Goal: Information Seeking & Learning: Learn about a topic

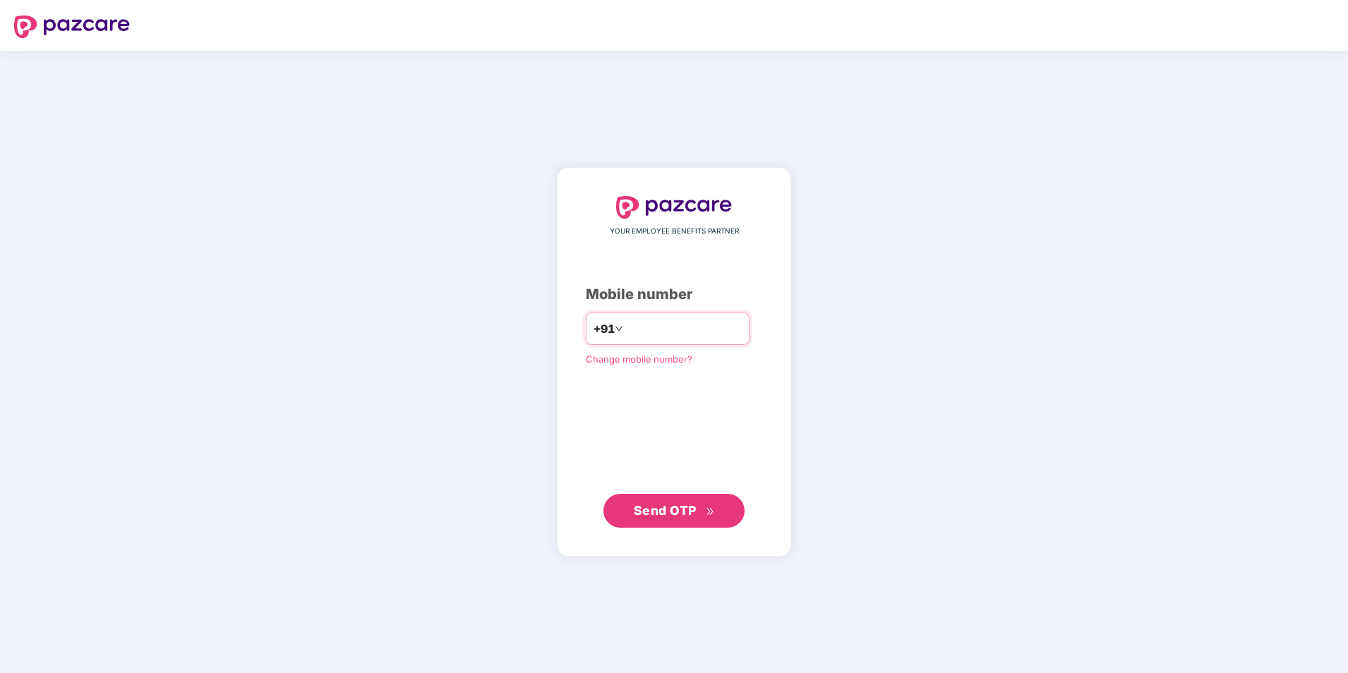
click at [663, 340] on input "number" at bounding box center [684, 329] width 116 height 23
type input "*"
type input "**********"
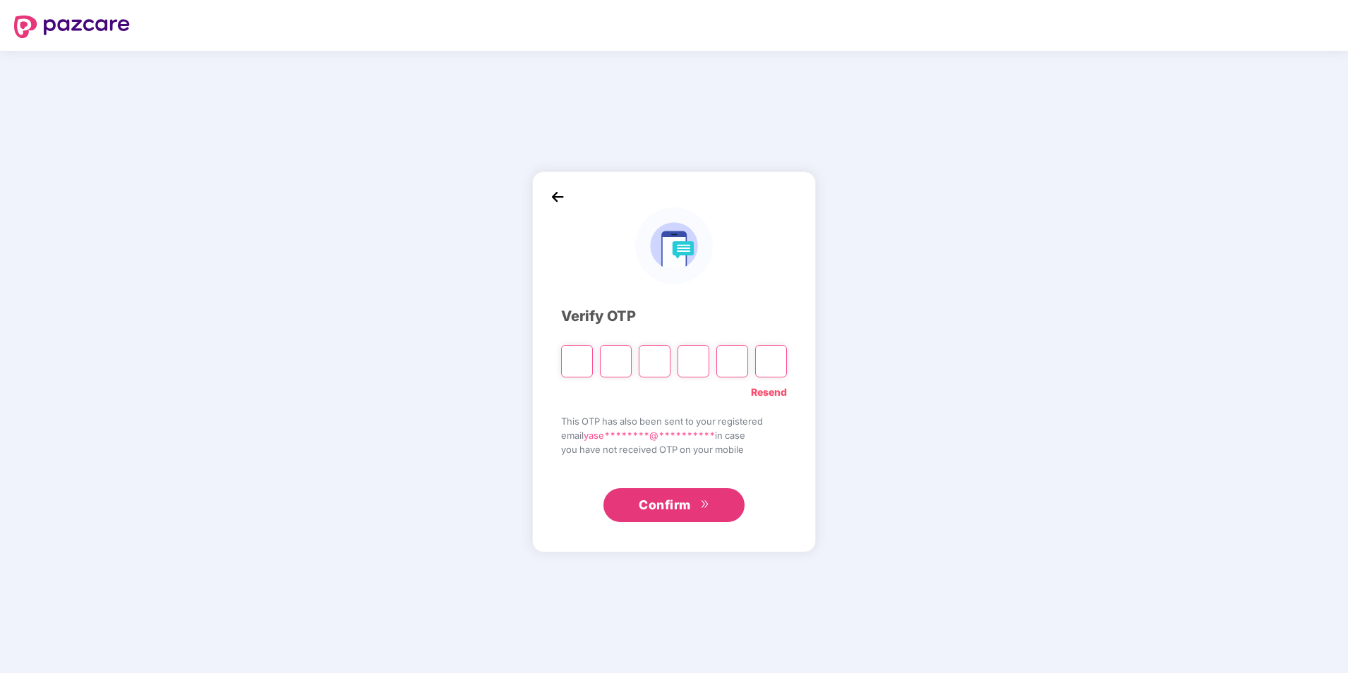
click at [579, 361] on input "Please enter verification code. Digit 1" at bounding box center [577, 361] width 32 height 32
type input "*"
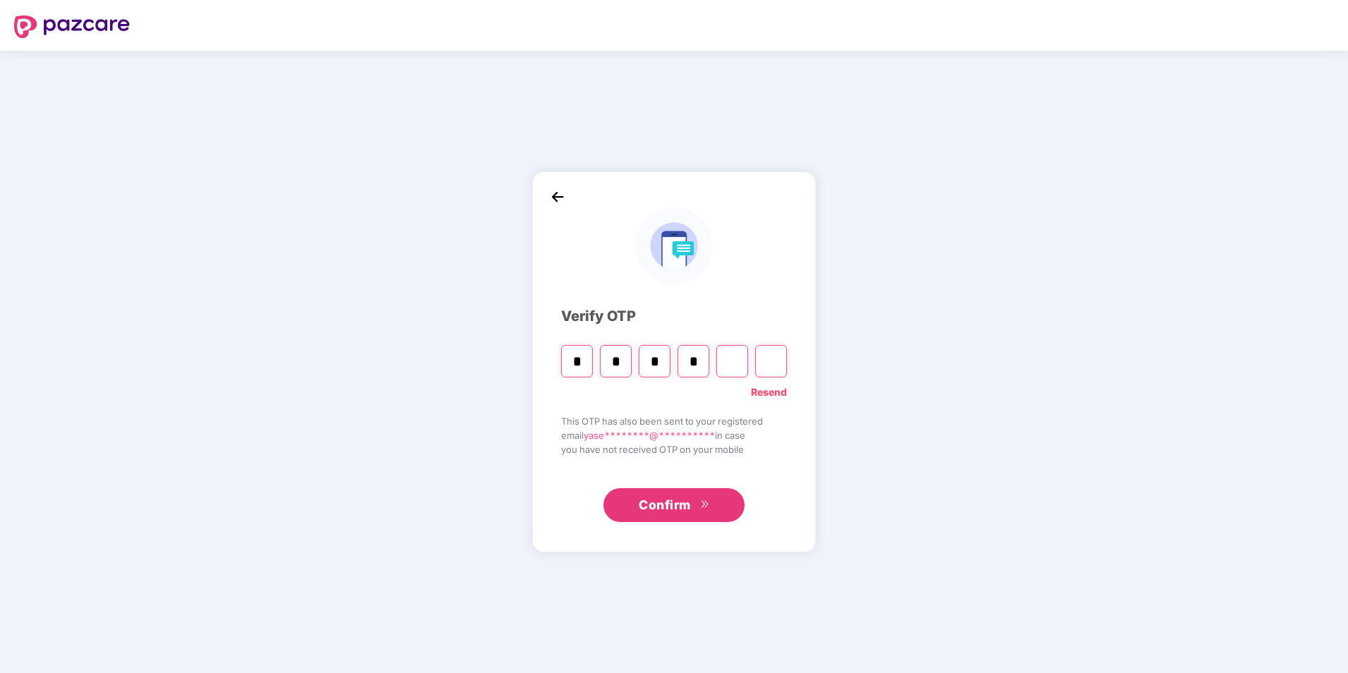
type input "*"
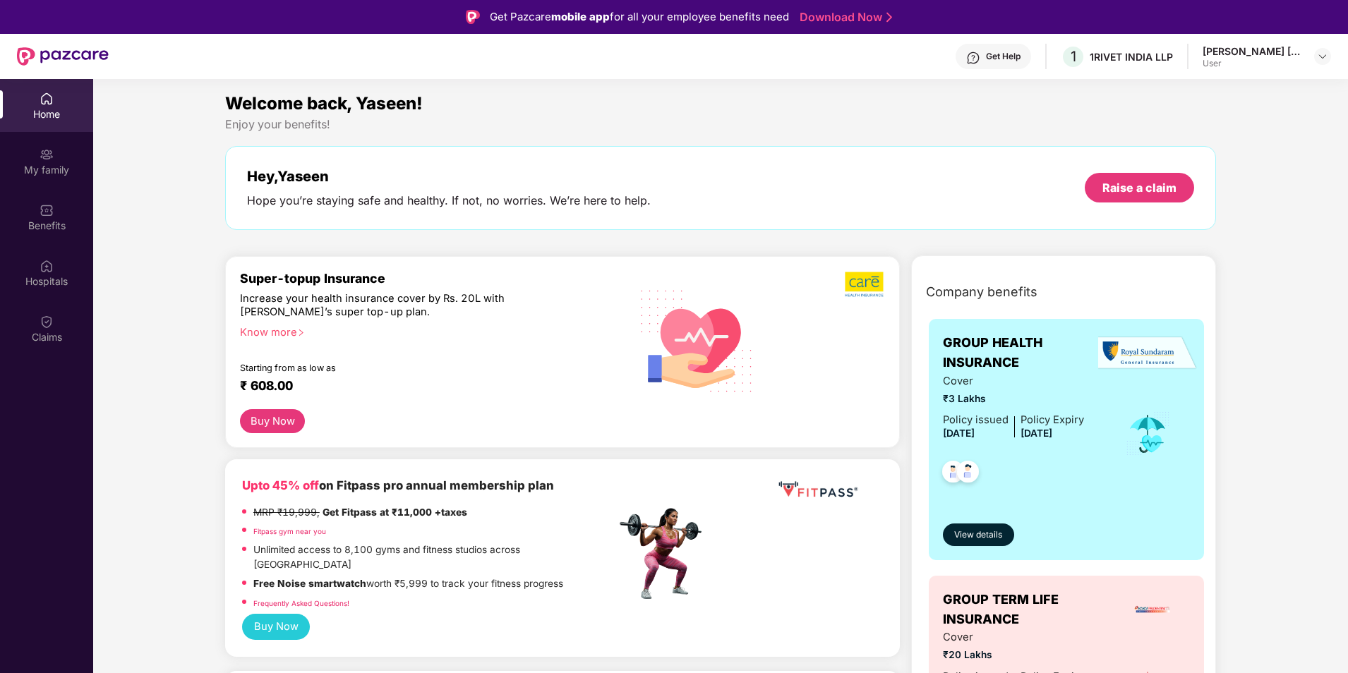
click at [287, 326] on div "Know more" at bounding box center [424, 331] width 368 height 10
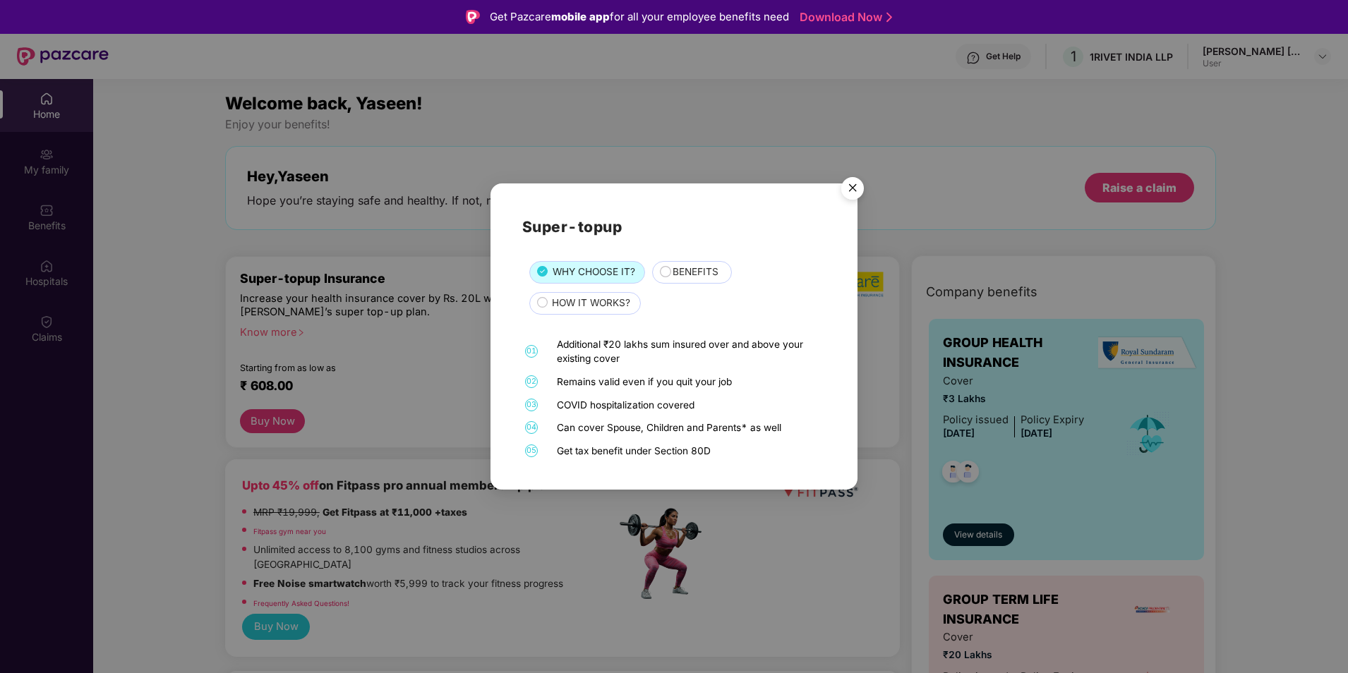
click at [847, 191] on img "Close" at bounding box center [853, 191] width 40 height 40
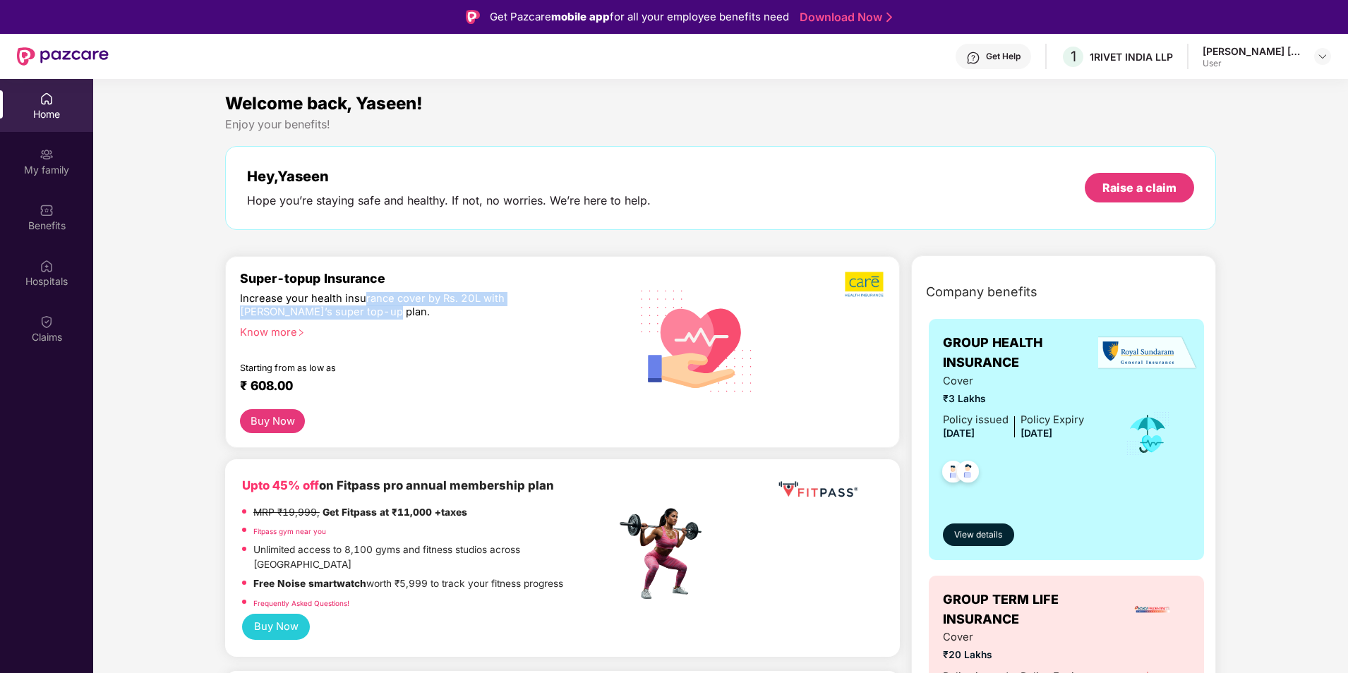
drag, startPoint x: 361, startPoint y: 304, endPoint x: 447, endPoint y: 315, distance: 86.8
click at [447, 315] on div "Increase your health insurance cover by Rs. 20L with [PERSON_NAME]’s super top-…" at bounding box center [397, 306] width 315 height 28
drag, startPoint x: 447, startPoint y: 315, endPoint x: 441, endPoint y: 354, distance: 38.6
click at [441, 354] on div "Super-topup Insurance Increase your health insurance cover by Rs. 20L with [PER…" at bounding box center [428, 340] width 376 height 138
click at [37, 169] on div "My family" at bounding box center [46, 170] width 93 height 14
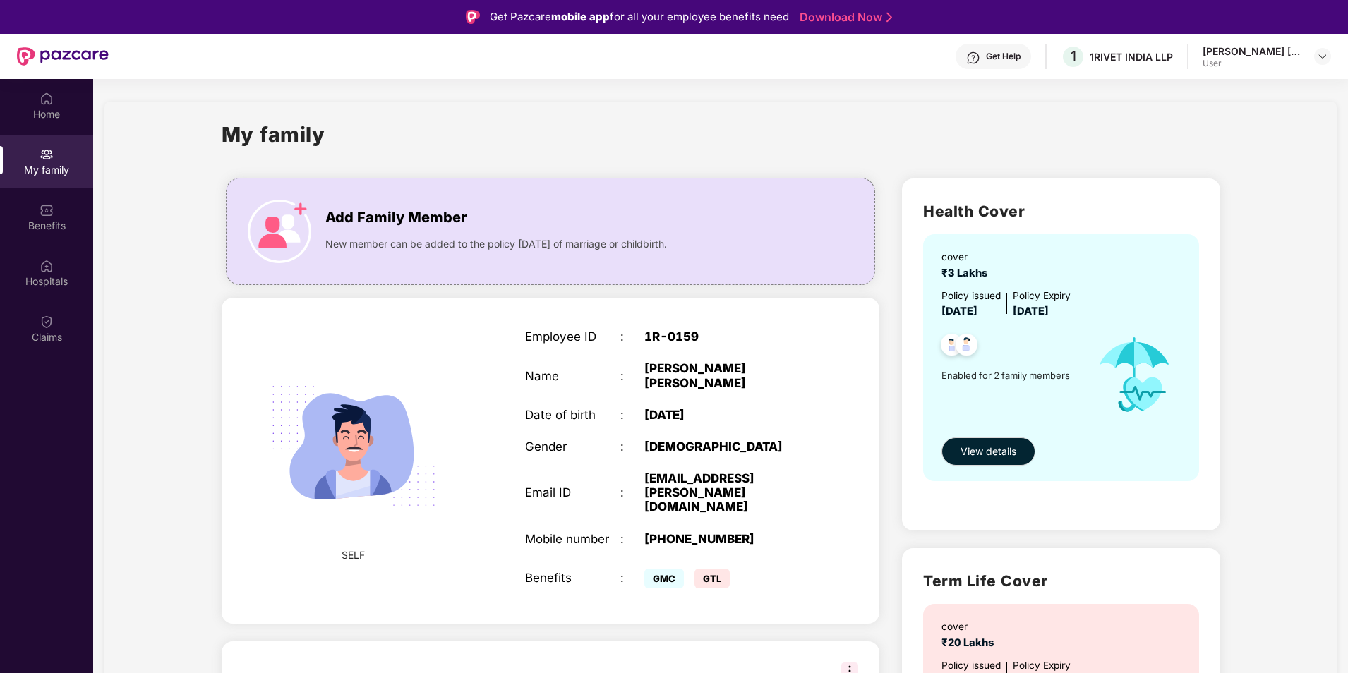
scroll to position [205, 0]
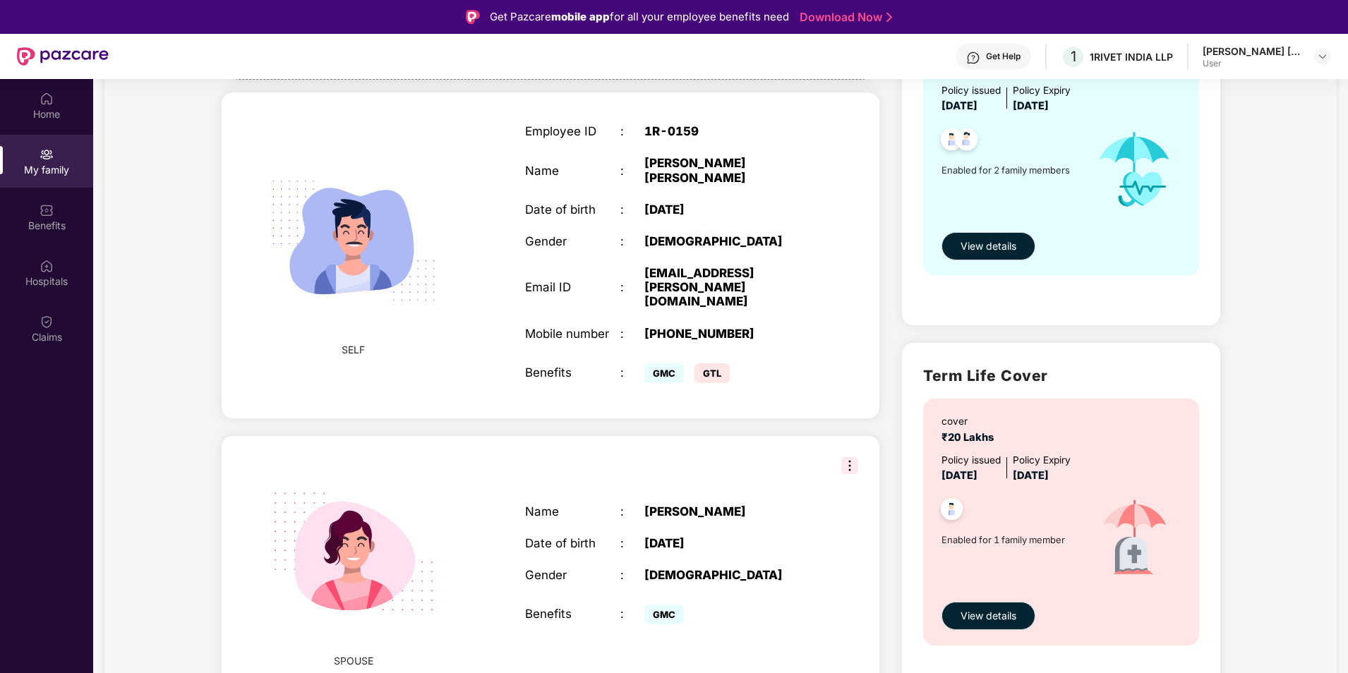
click at [663, 605] on span "GMC" at bounding box center [664, 615] width 40 height 20
click at [653, 605] on span "GMC" at bounding box center [664, 615] width 40 height 20
drag, startPoint x: 643, startPoint y: 568, endPoint x: 688, endPoint y: 568, distance: 45.2
click at [688, 600] on div "Benefits : GMC" at bounding box center [668, 614] width 286 height 28
click at [688, 607] on div "GMC" at bounding box center [669, 614] width 50 height 14
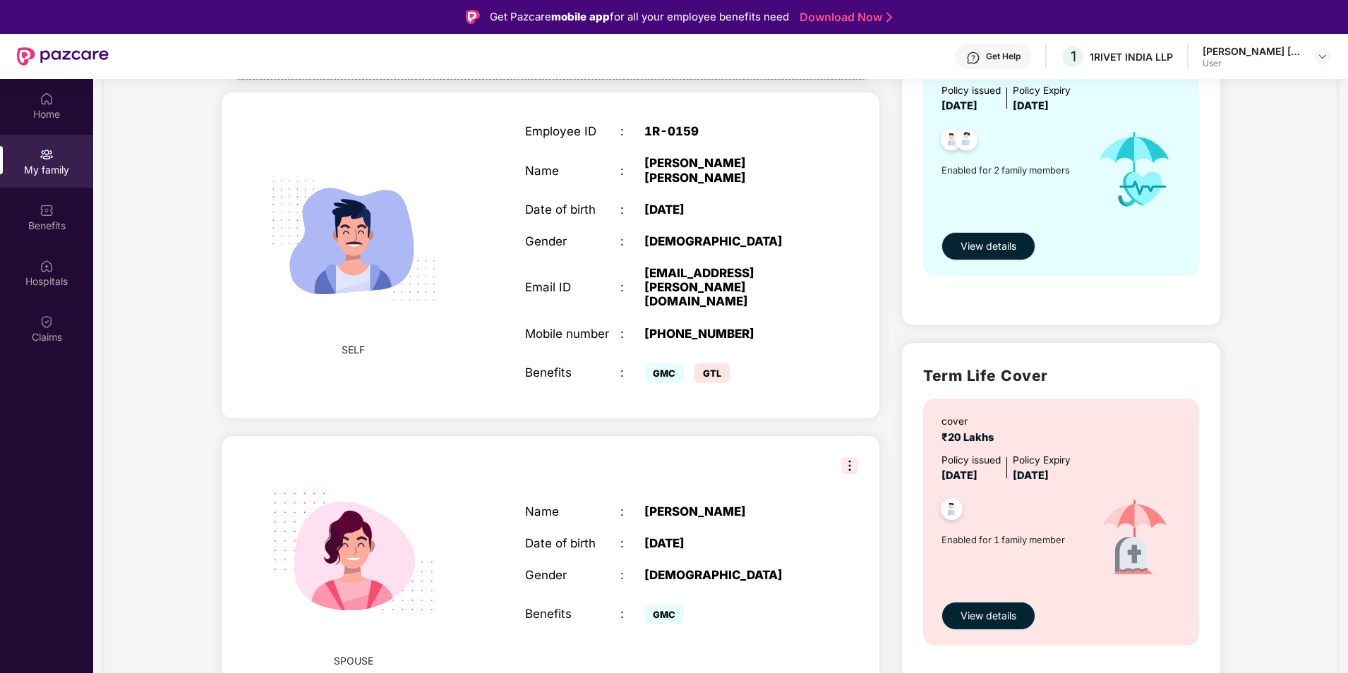
click at [995, 619] on span "View details" at bounding box center [988, 616] width 56 height 16
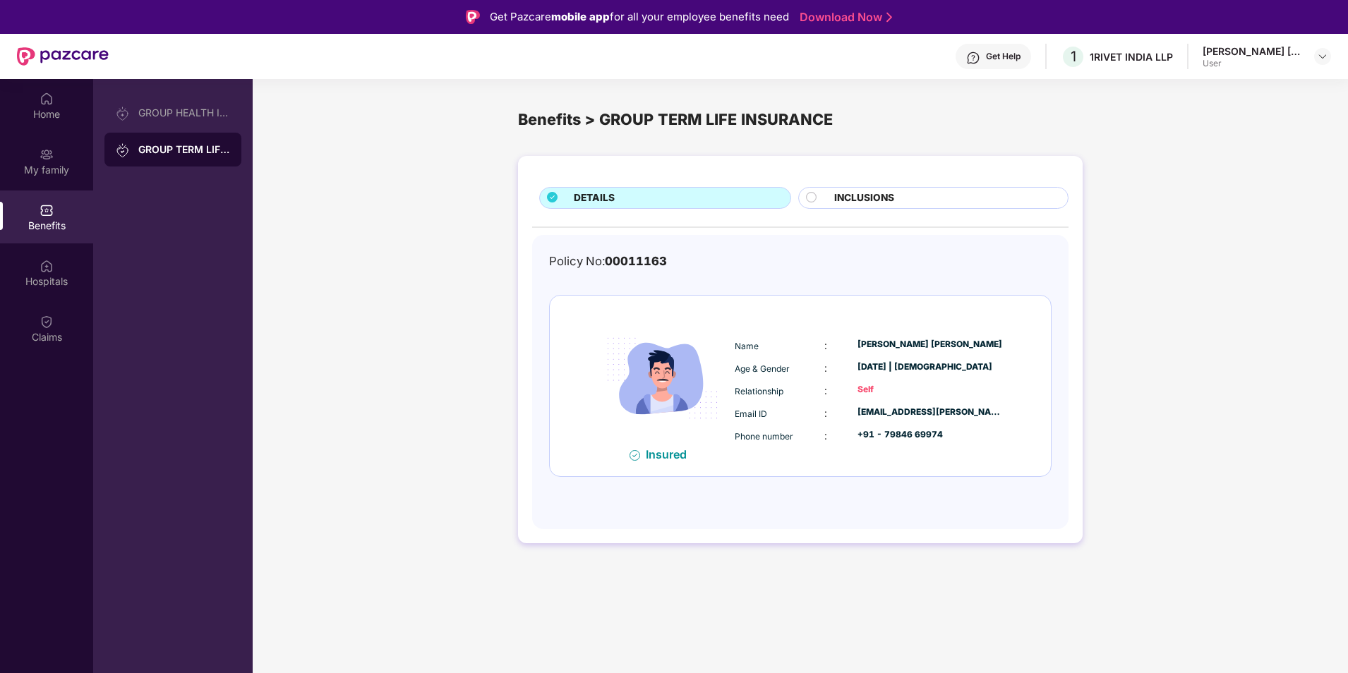
click at [170, 151] on div "GROUP TERM LIFE INSURANCE" at bounding box center [184, 150] width 92 height 14
click at [179, 118] on div "GROUP HEALTH INSURANCE" at bounding box center [184, 112] width 92 height 11
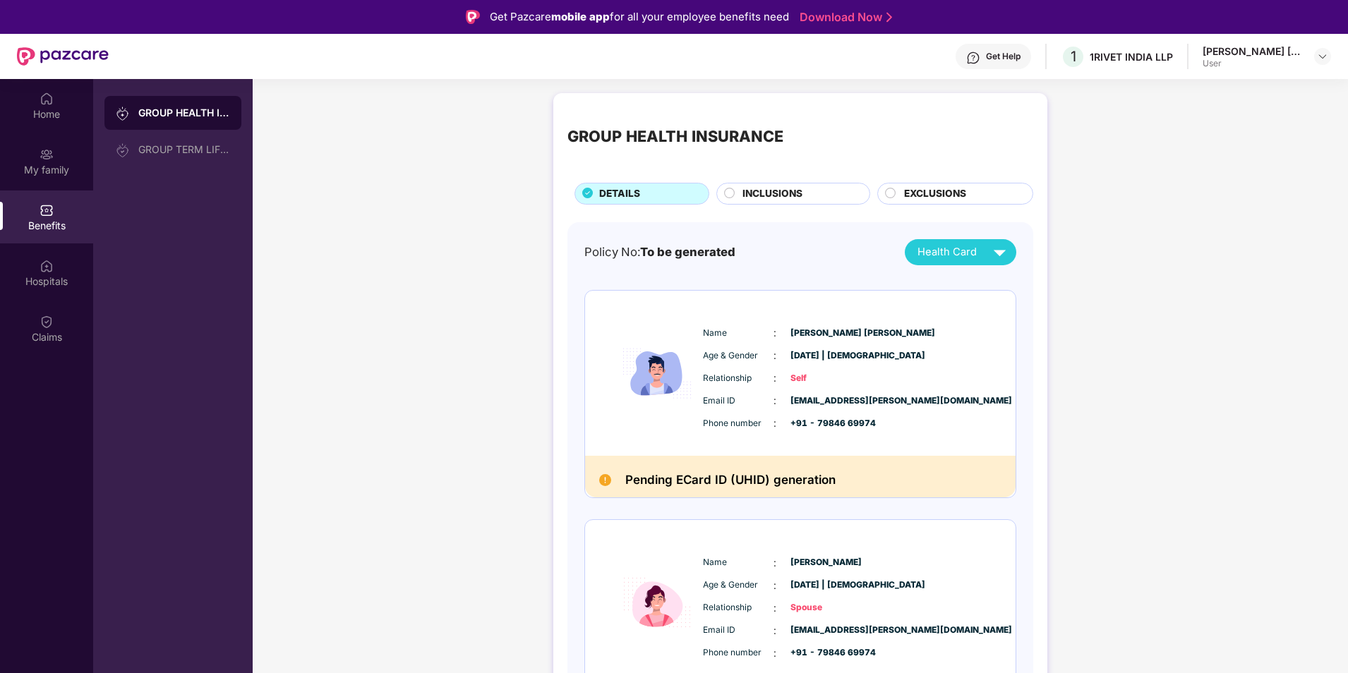
scroll to position [63, 0]
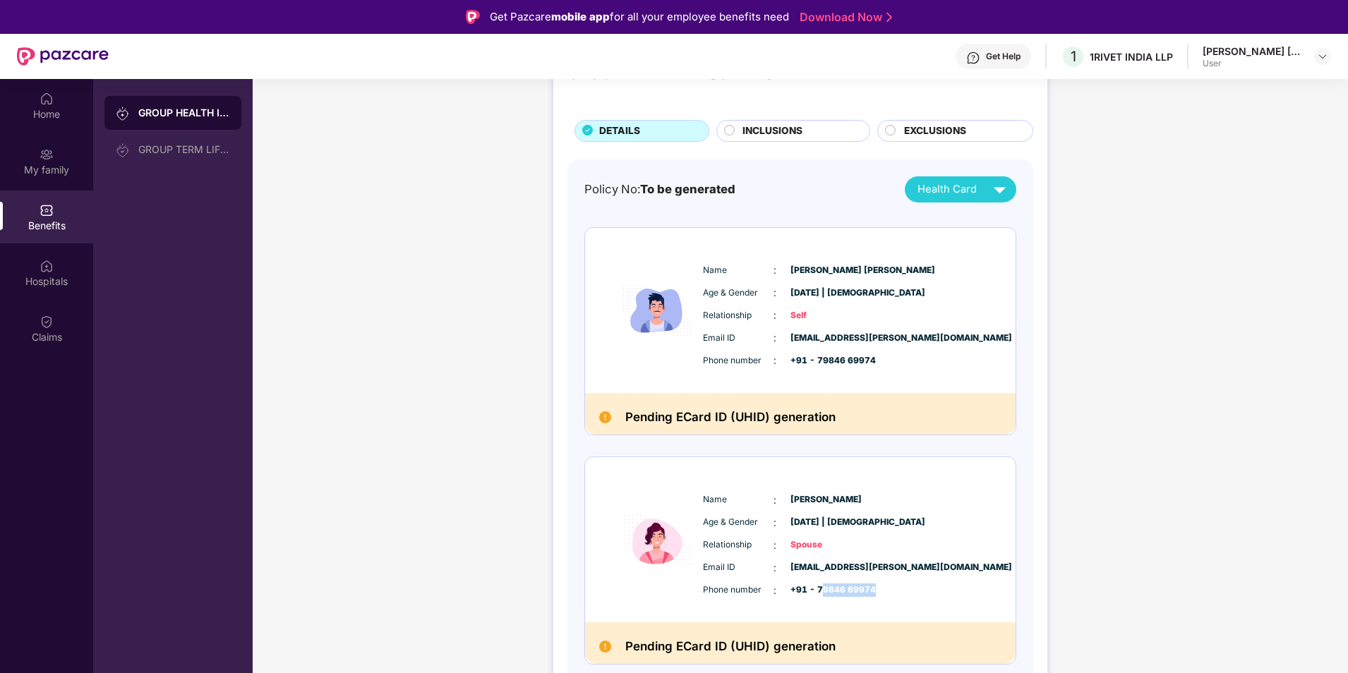
drag, startPoint x: 823, startPoint y: 593, endPoint x: 882, endPoint y: 593, distance: 59.3
click at [882, 593] on div "Phone number : +91 - 79846 69974" at bounding box center [843, 591] width 280 height 16
drag, startPoint x: 881, startPoint y: 588, endPoint x: 819, endPoint y: 584, distance: 62.9
click at [819, 584] on div "Phone number : +91 - 79846 69974" at bounding box center [843, 591] width 280 height 16
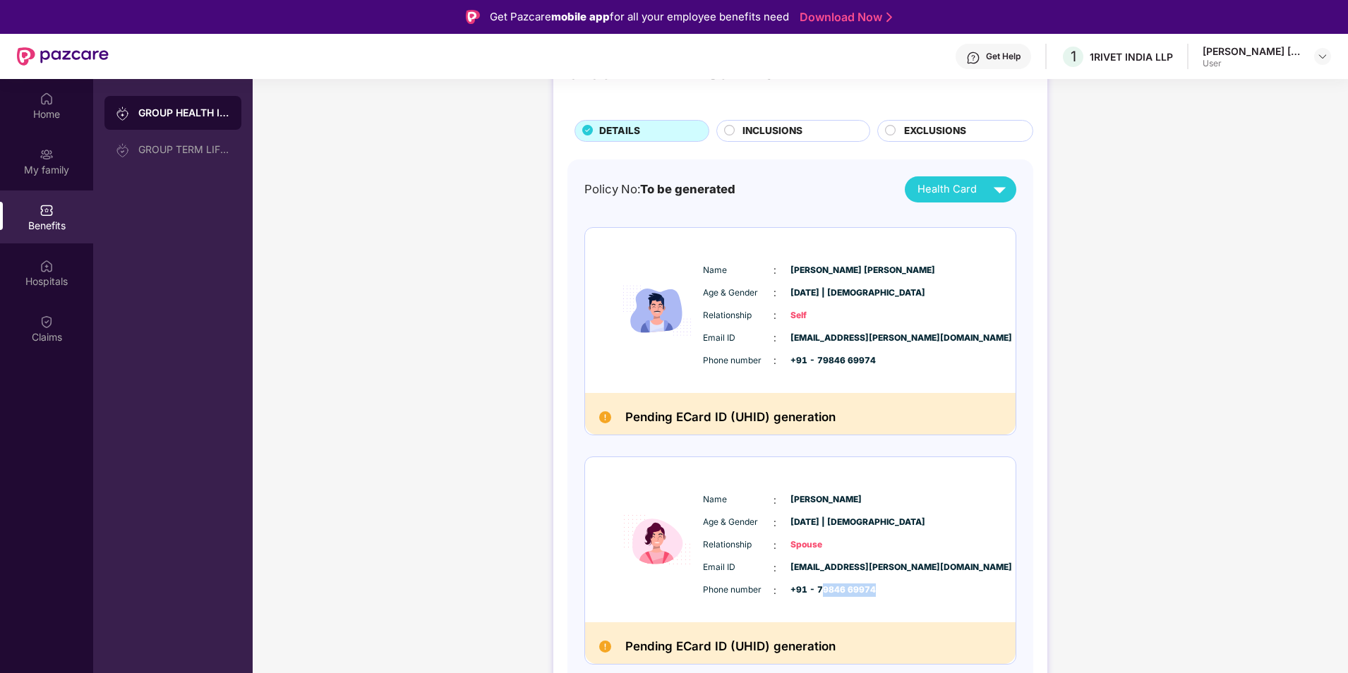
drag, startPoint x: 819, startPoint y: 584, endPoint x: 822, endPoint y: 595, distance: 11.8
click at [822, 595] on span "+91 - 79846 69974" at bounding box center [825, 590] width 71 height 13
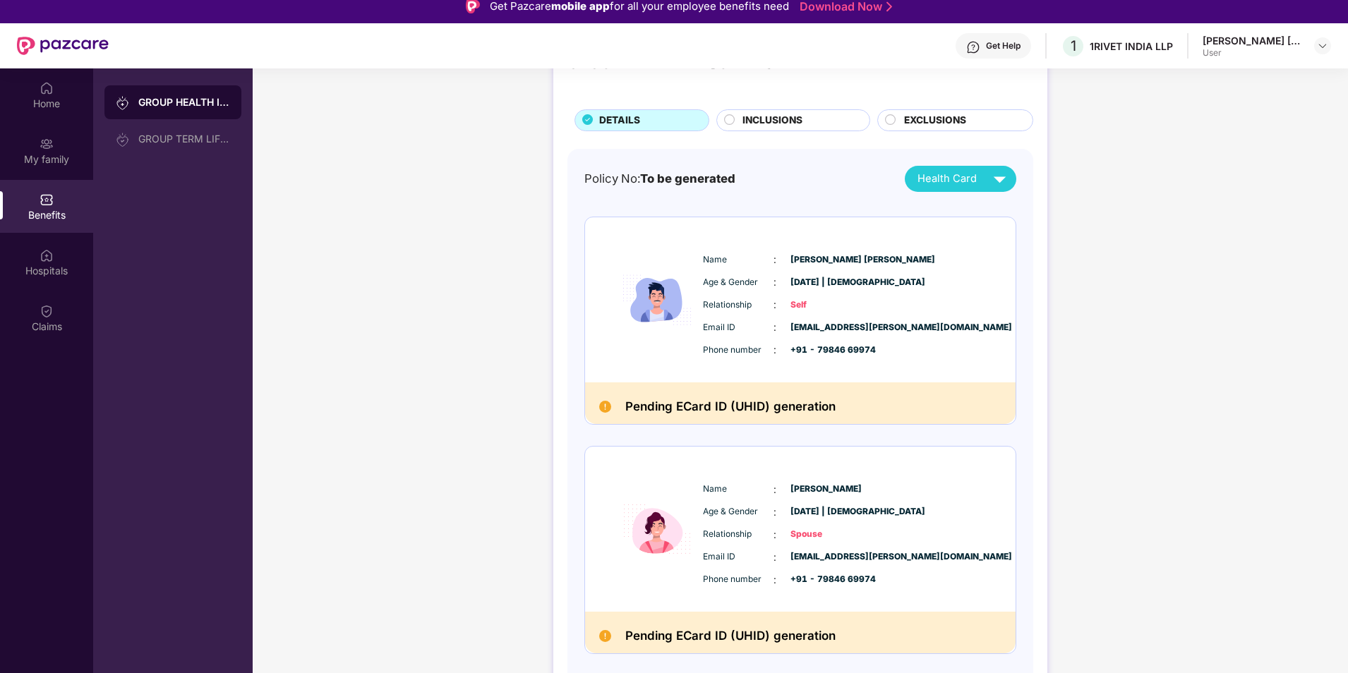
scroll to position [79, 0]
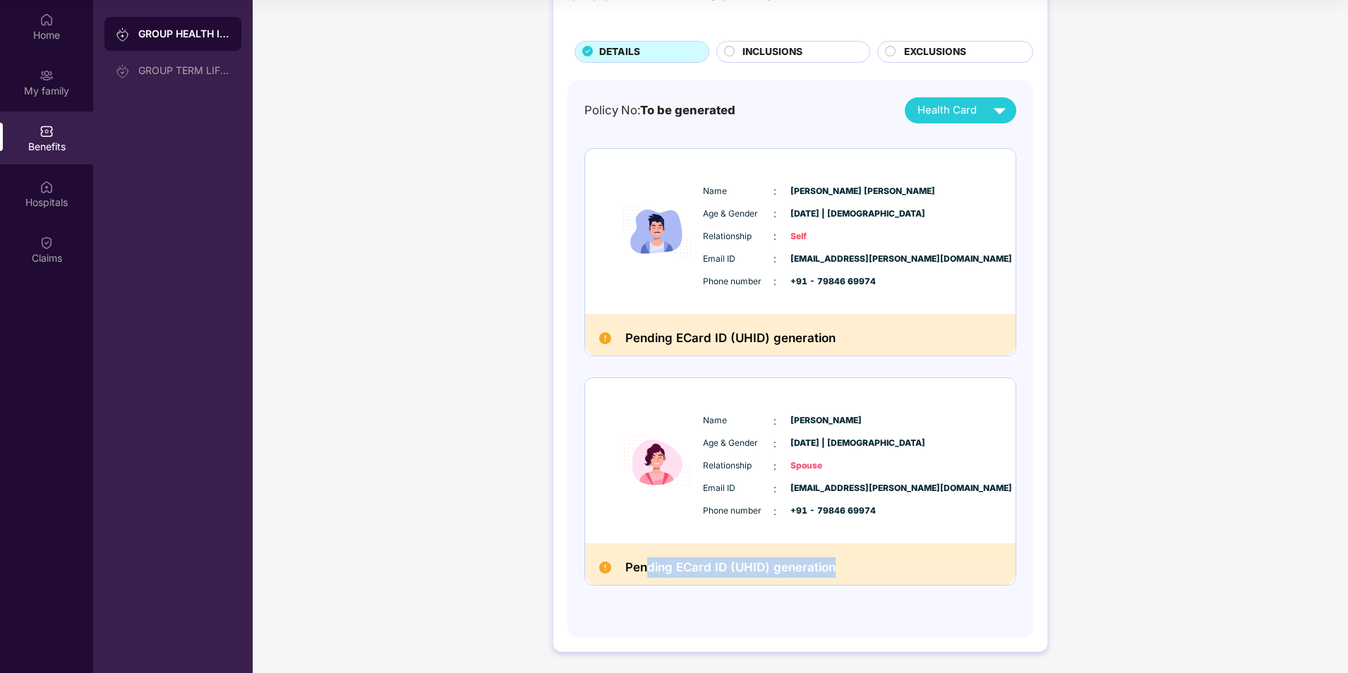
drag, startPoint x: 646, startPoint y: 567, endPoint x: 907, endPoint y: 565, distance: 261.1
click at [907, 565] on div "Pending ECard ID (UHID) generation" at bounding box center [800, 564] width 430 height 42
drag, startPoint x: 907, startPoint y: 565, endPoint x: 767, endPoint y: 570, distance: 140.5
click at [767, 570] on h2 "Pending ECard ID (UHID) generation" at bounding box center [730, 567] width 210 height 20
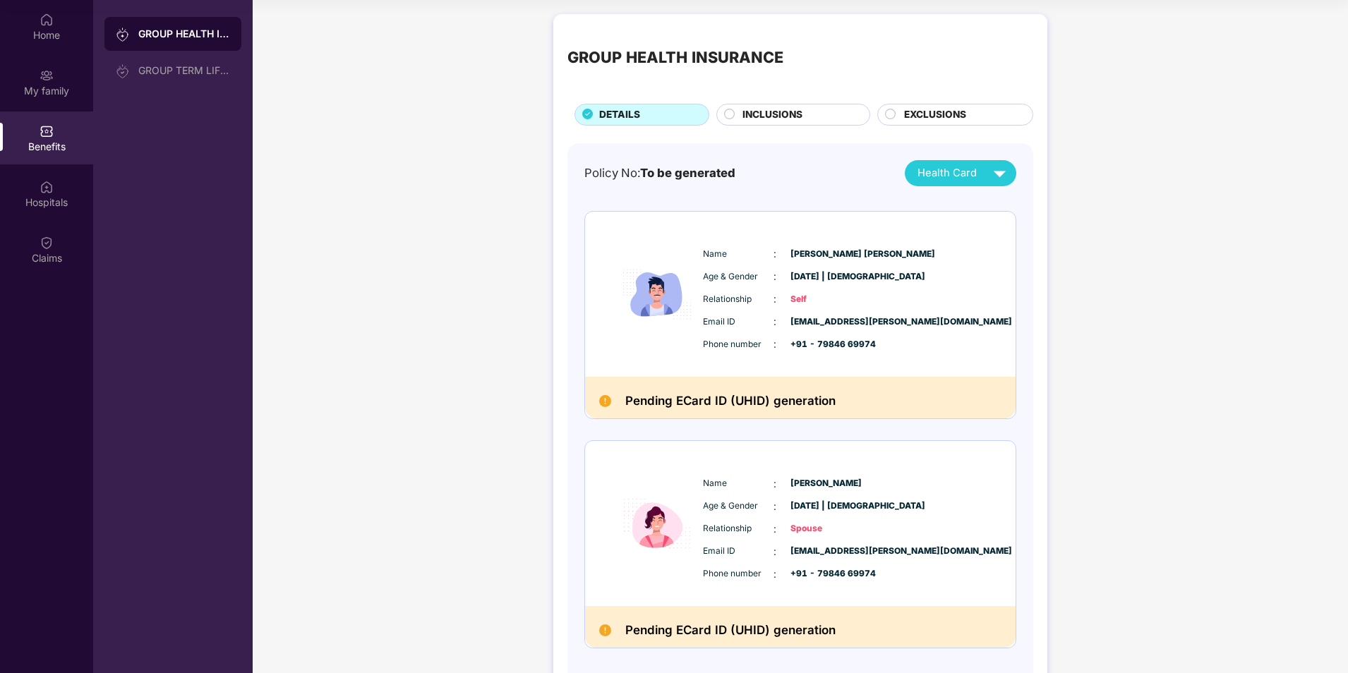
click at [962, 174] on span "Health Card" at bounding box center [946, 173] width 59 height 16
click at [743, 107] on span "INCLUSIONS" at bounding box center [772, 115] width 60 height 16
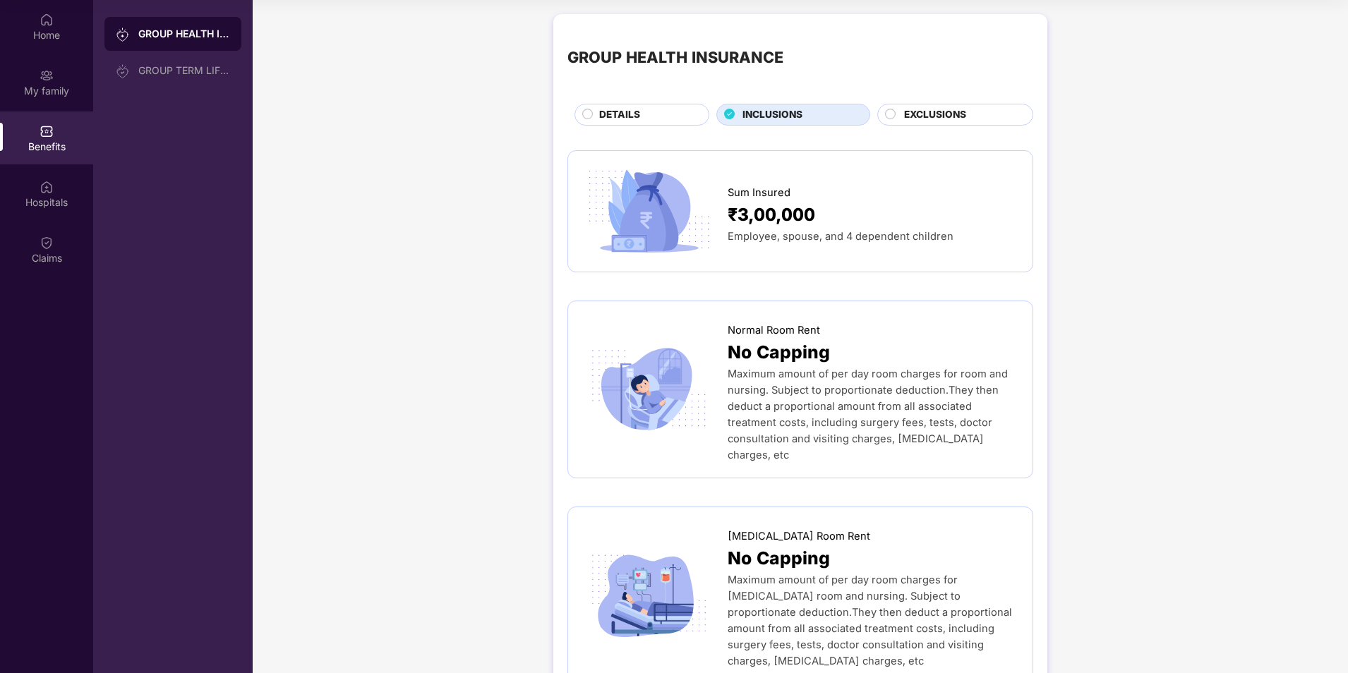
scroll to position [235, 0]
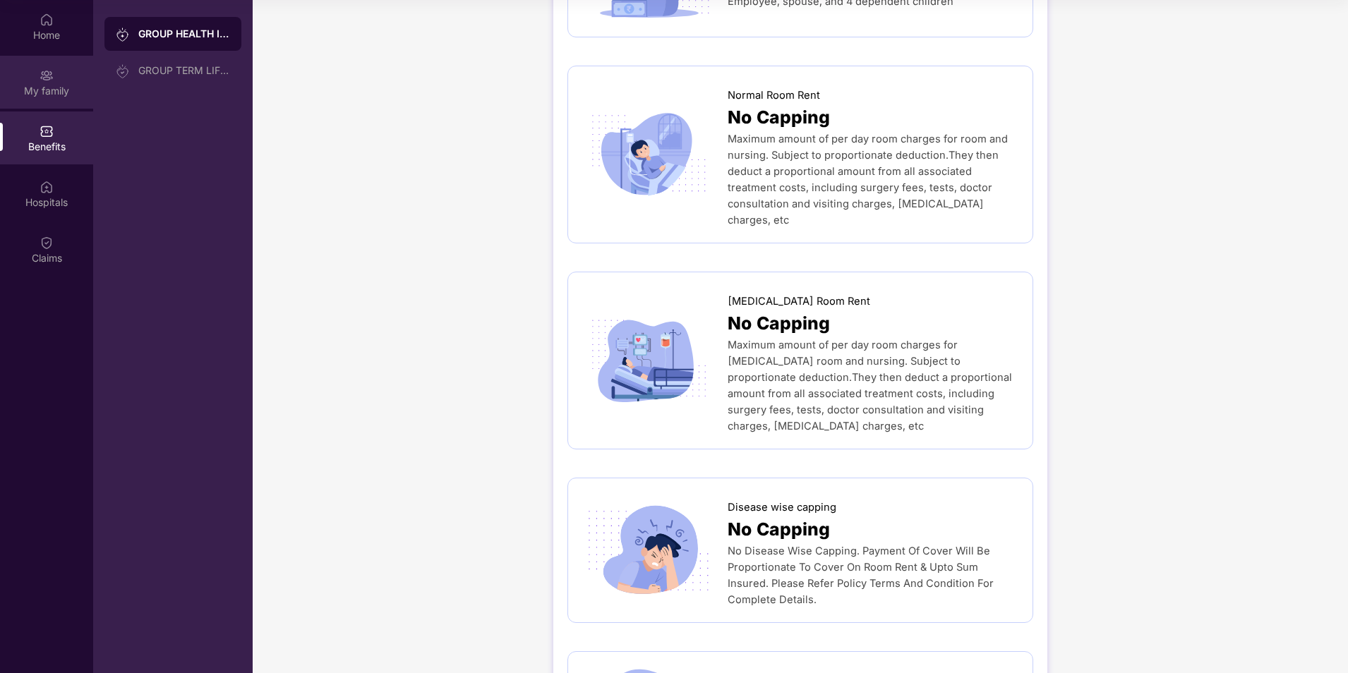
click at [23, 74] on div "My family" at bounding box center [46, 82] width 93 height 53
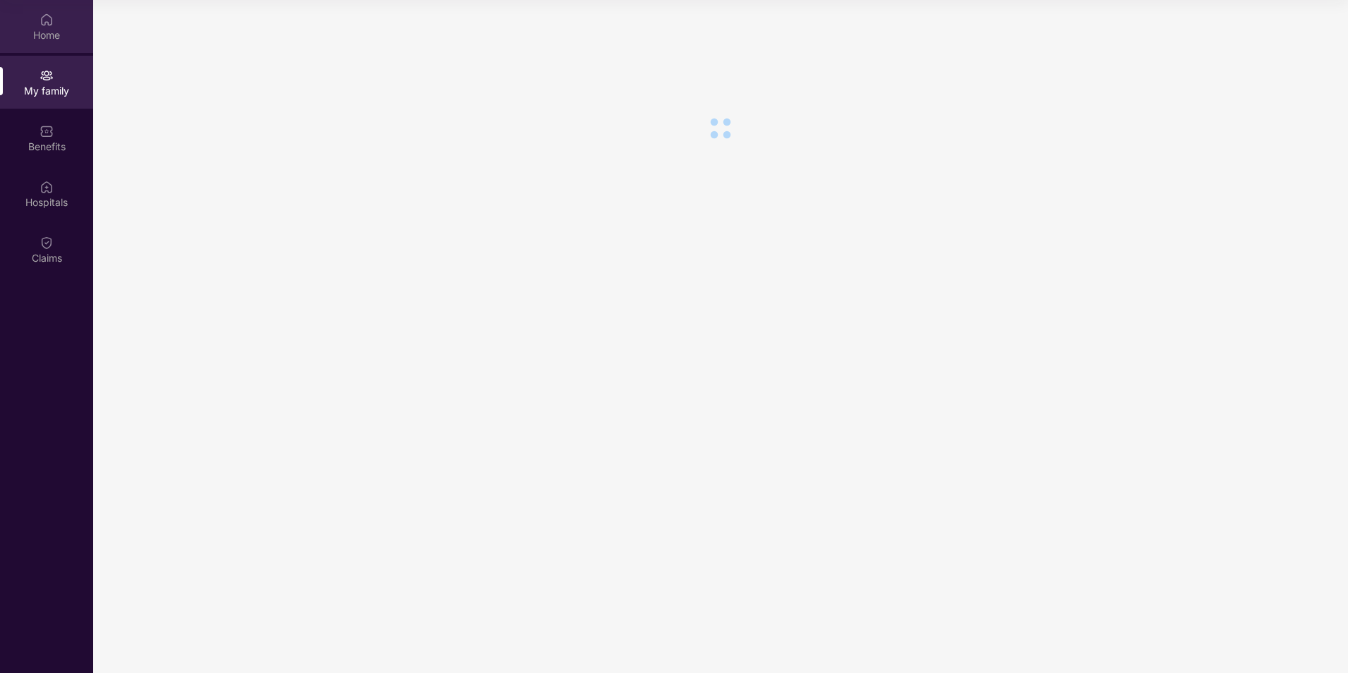
click at [37, 40] on div "Home" at bounding box center [46, 35] width 93 height 14
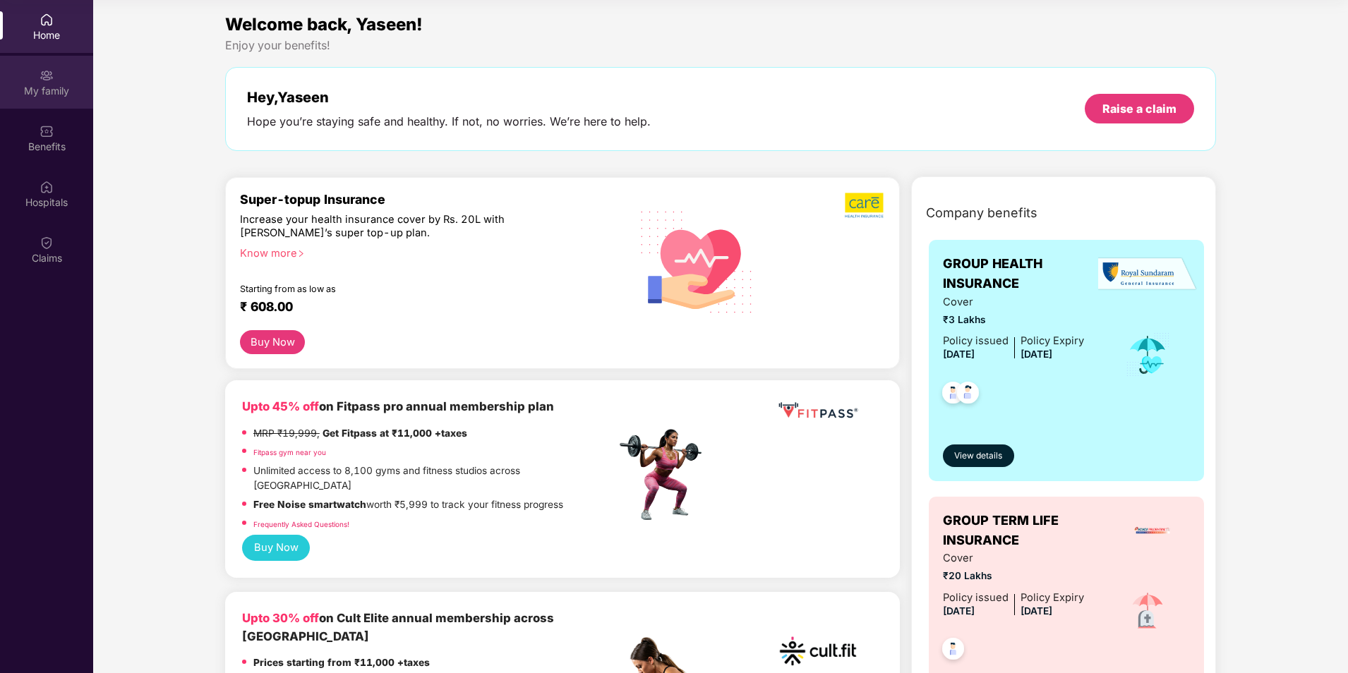
click at [44, 95] on div "My family" at bounding box center [46, 91] width 93 height 14
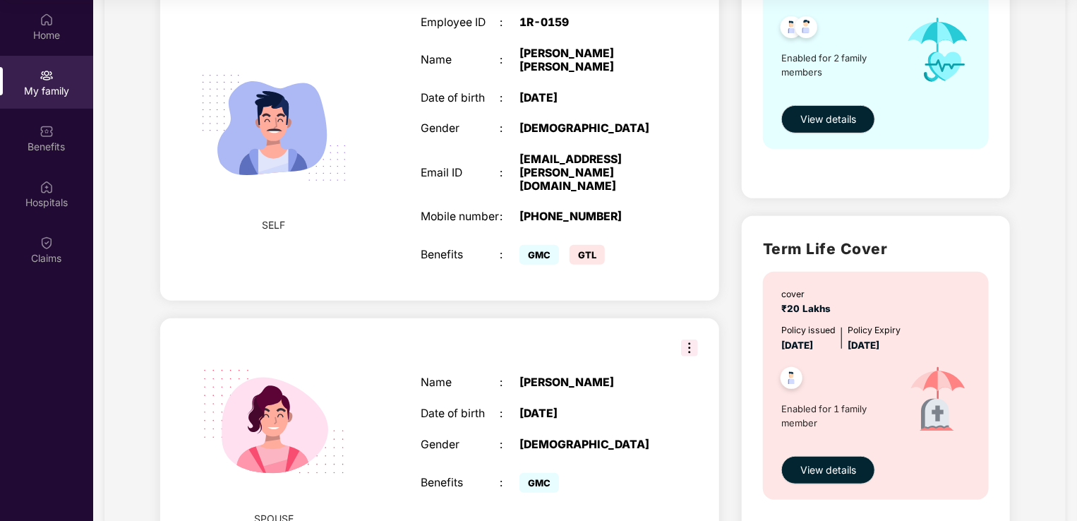
scroll to position [235, 0]
drag, startPoint x: 527, startPoint y: 225, endPoint x: 603, endPoint y: 234, distance: 76.1
click at [603, 241] on div "GMC GTL" at bounding box center [588, 255] width 138 height 28
copy div "GMC GTL"
click at [571, 250] on div "Employee ID : 1R-0159 Name : [PERSON_NAME] [PERSON_NAME] Date of birth : [DEMOG…" at bounding box center [538, 142] width 265 height 288
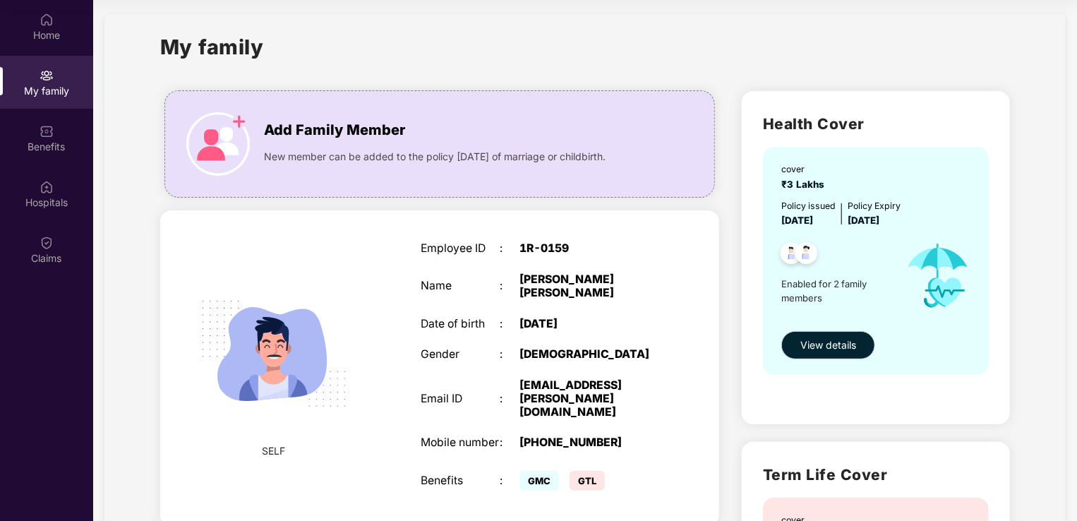
scroll to position [0, 0]
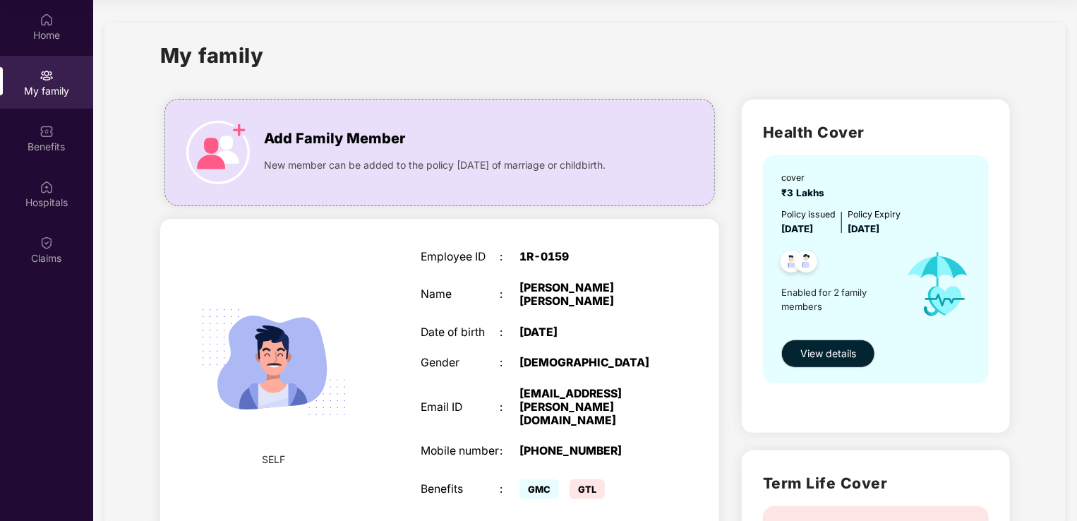
click at [797, 260] on img at bounding box center [806, 263] width 35 height 35
click at [791, 260] on img at bounding box center [806, 263] width 35 height 35
click at [836, 354] on span "View details" at bounding box center [828, 354] width 56 height 16
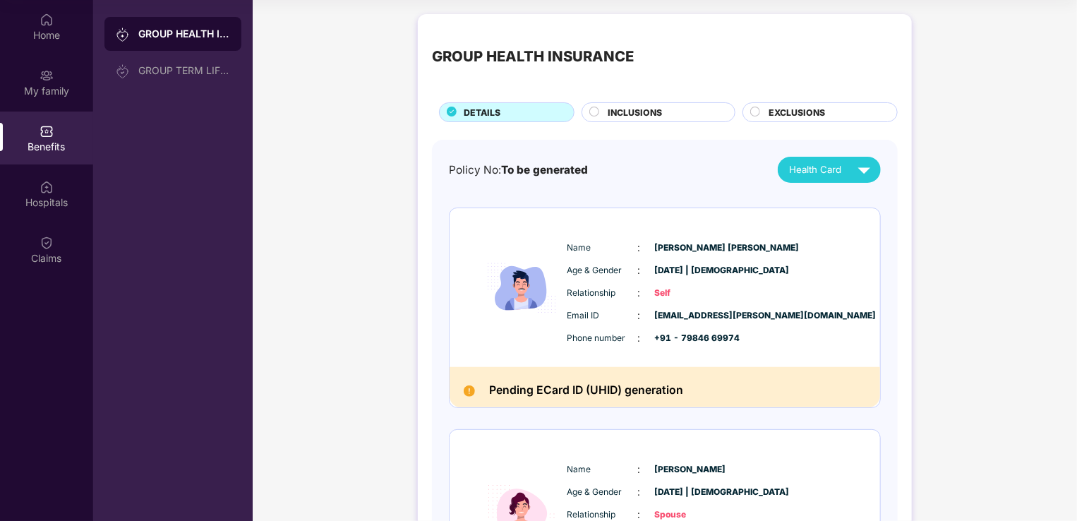
click at [648, 110] on span "INCLUSIONS" at bounding box center [635, 112] width 54 height 13
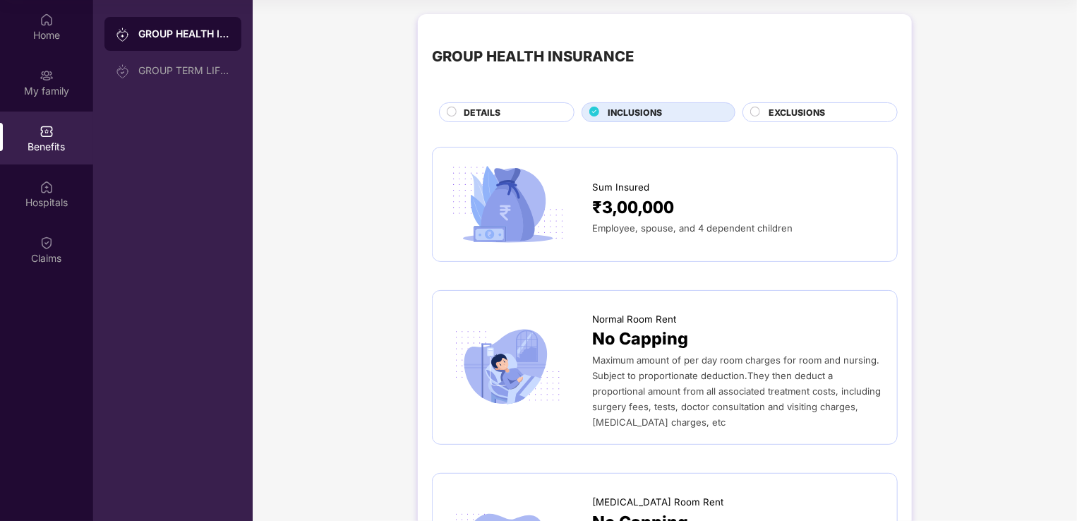
click at [797, 116] on span "EXCLUSIONS" at bounding box center [796, 112] width 56 height 13
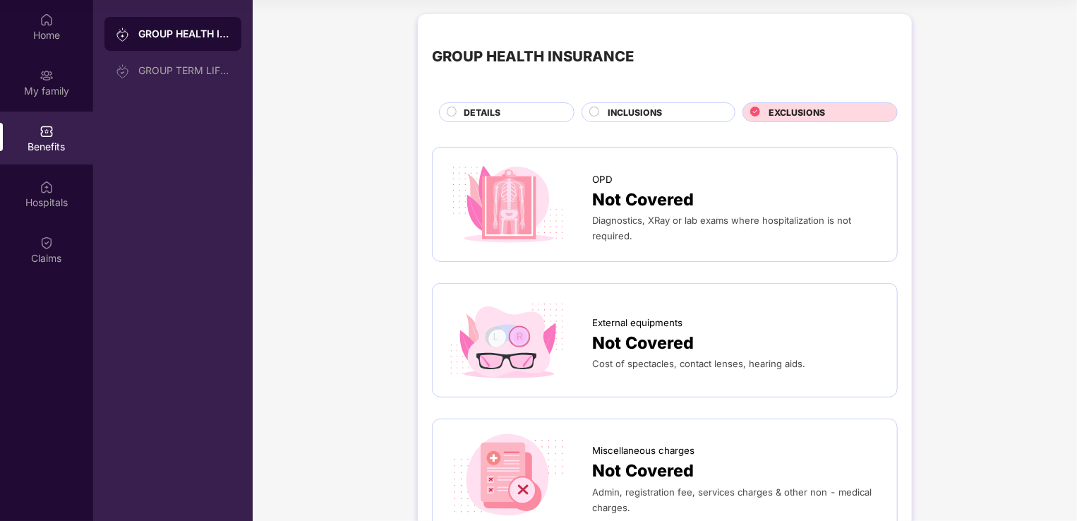
drag, startPoint x: 661, startPoint y: 230, endPoint x: 766, endPoint y: 242, distance: 105.1
click at [766, 242] on div "Diagnostics, XRay or lab exams where hospitalization is not required." at bounding box center [737, 227] width 291 height 31
click at [630, 109] on span "INCLUSIONS" at bounding box center [635, 112] width 54 height 13
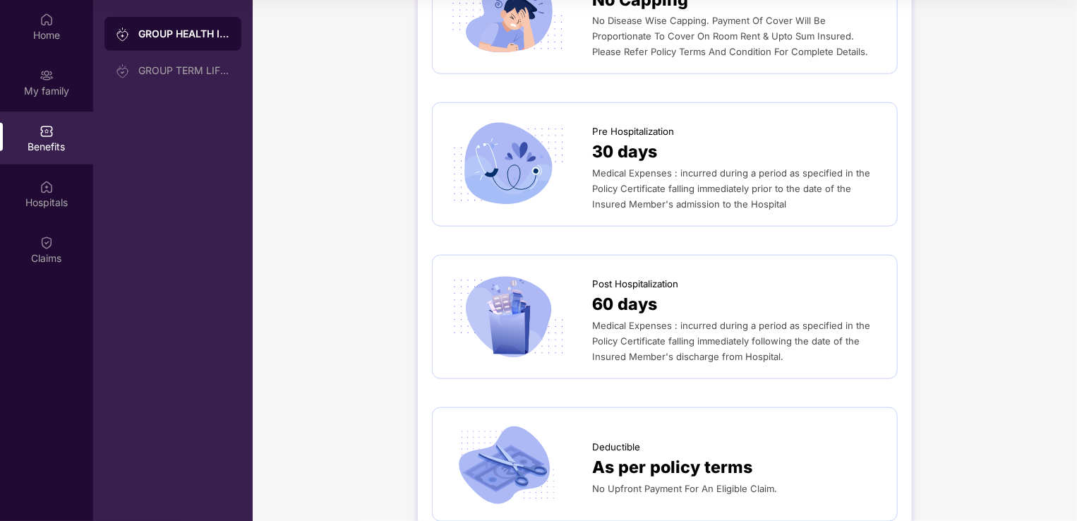
scroll to position [941, 0]
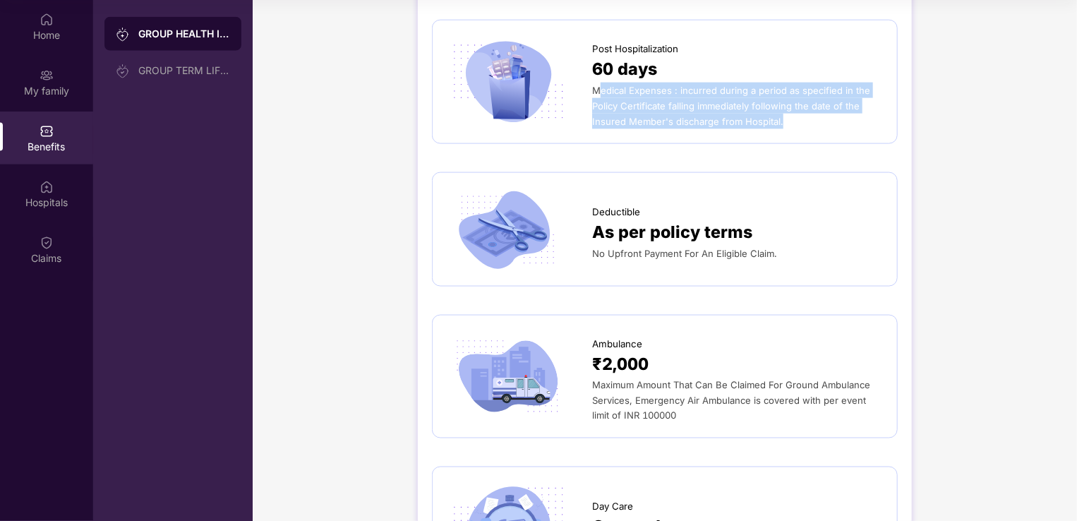
drag, startPoint x: 598, startPoint y: 90, endPoint x: 797, endPoint y: 133, distance: 204.3
click at [797, 133] on div "Post Hospitalization 60 days Medical Expenses : incurred during a period as spe…" at bounding box center [665, 82] width 466 height 124
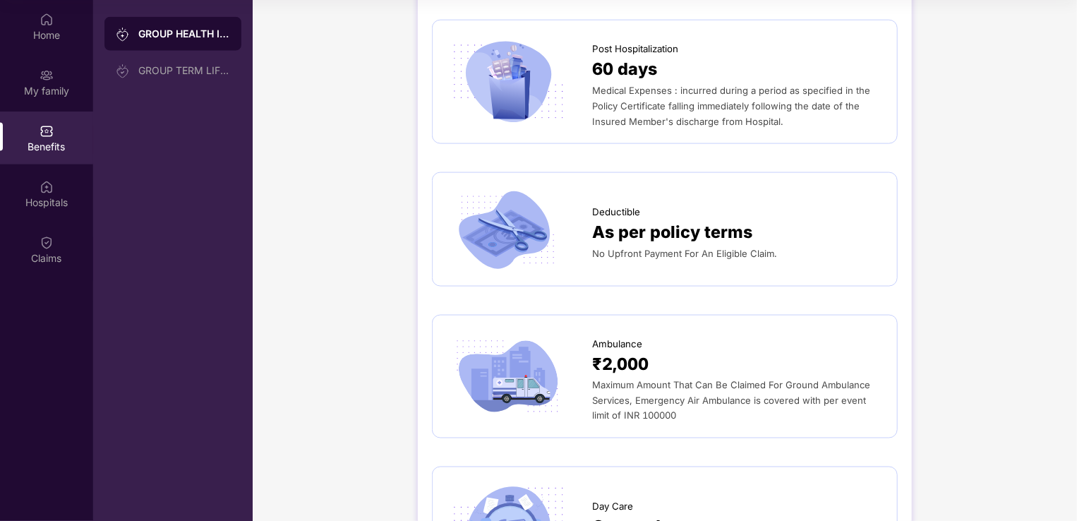
drag, startPoint x: 797, startPoint y: 133, endPoint x: 991, endPoint y: 164, distance: 195.7
click at [991, 164] on div "GROUP HEALTH INSURANCE DETAILS INCLUSIONS EXCLUSIONS Sum Insured ₹3,00,000 Empl…" at bounding box center [665, 351] width 824 height 2570
drag, startPoint x: 593, startPoint y: 256, endPoint x: 779, endPoint y: 259, distance: 186.3
click at [779, 259] on div "No Upfront Payment For An Eligible Claim." at bounding box center [737, 254] width 291 height 16
drag, startPoint x: 779, startPoint y: 259, endPoint x: 985, endPoint y: 299, distance: 209.9
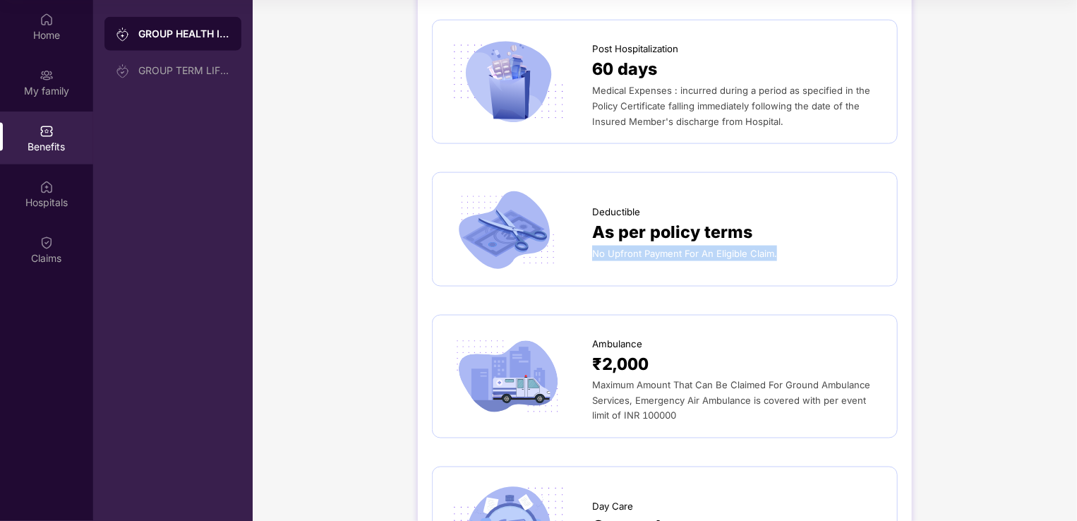
click at [985, 299] on div "GROUP HEALTH INSURANCE DETAILS INCLUSIONS EXCLUSIONS Sum Insured ₹3,00,000 Empl…" at bounding box center [665, 351] width 824 height 2570
click at [704, 244] on span "As per policy terms" at bounding box center [672, 232] width 160 height 26
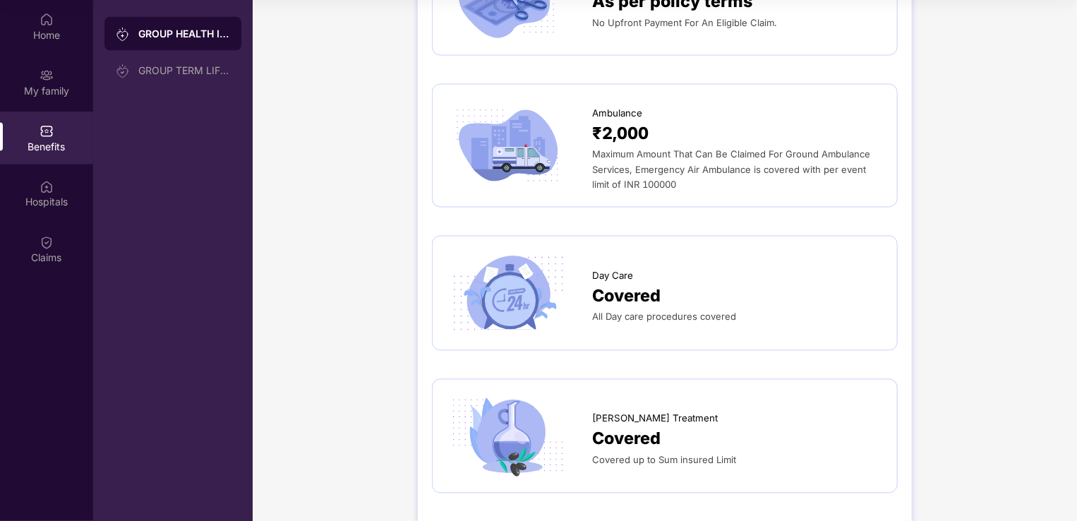
scroll to position [1176, 0]
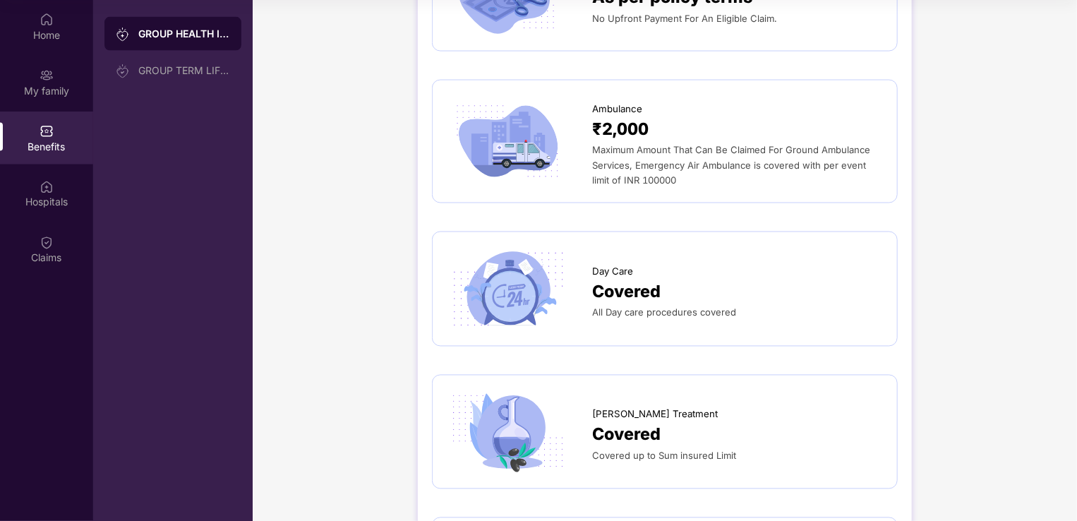
click at [923, 171] on div "GROUP HEALTH INSURANCE DETAILS INCLUSIONS EXCLUSIONS Sum Insured ₹3,00,000 Empl…" at bounding box center [665, 116] width 824 height 2570
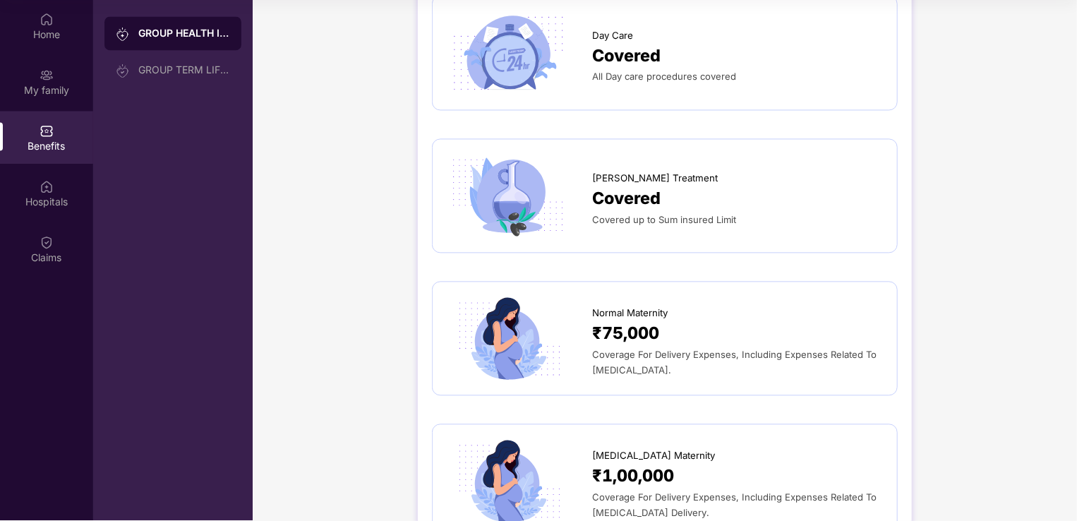
scroll to position [1646, 0]
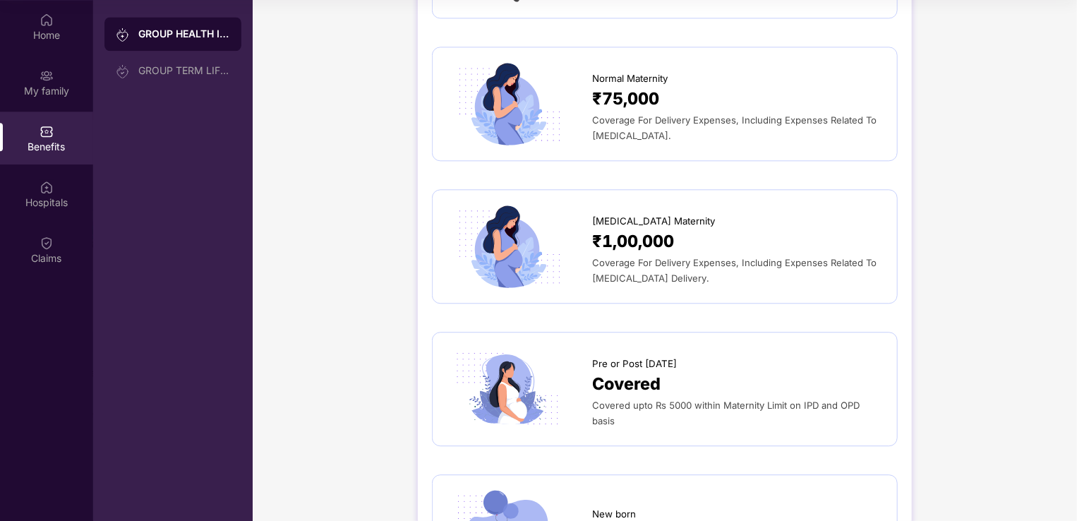
drag, startPoint x: 588, startPoint y: 121, endPoint x: 728, endPoint y: 135, distance: 141.2
click at [728, 135] on div "Normal Maternity ₹75,000 Coverage For Delivery Expenses, Including Expenses Rel…" at bounding box center [665, 103] width 436 height 85
click at [728, 135] on div "Coverage For Delivery Expenses, Including Expenses Related To [MEDICAL_DATA]." at bounding box center [737, 127] width 291 height 31
click at [687, 133] on div "Coverage For Delivery Expenses, Including Expenses Related To [MEDICAL_DATA]." at bounding box center [737, 127] width 291 height 31
drag, startPoint x: 686, startPoint y: 131, endPoint x: 683, endPoint y: 140, distance: 9.6
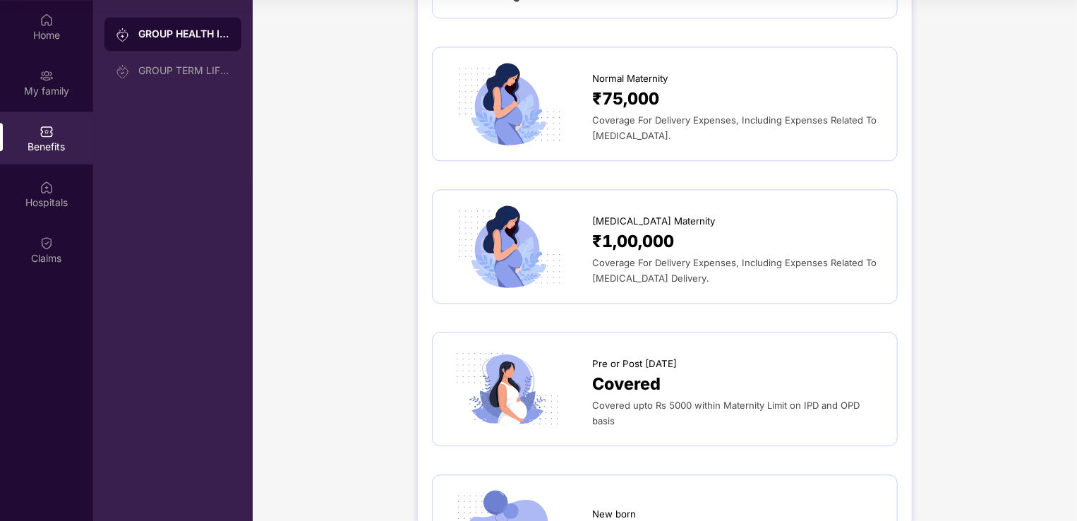
click at [683, 140] on div "Coverage For Delivery Expenses, Including Expenses Related To [MEDICAL_DATA]." at bounding box center [737, 127] width 291 height 31
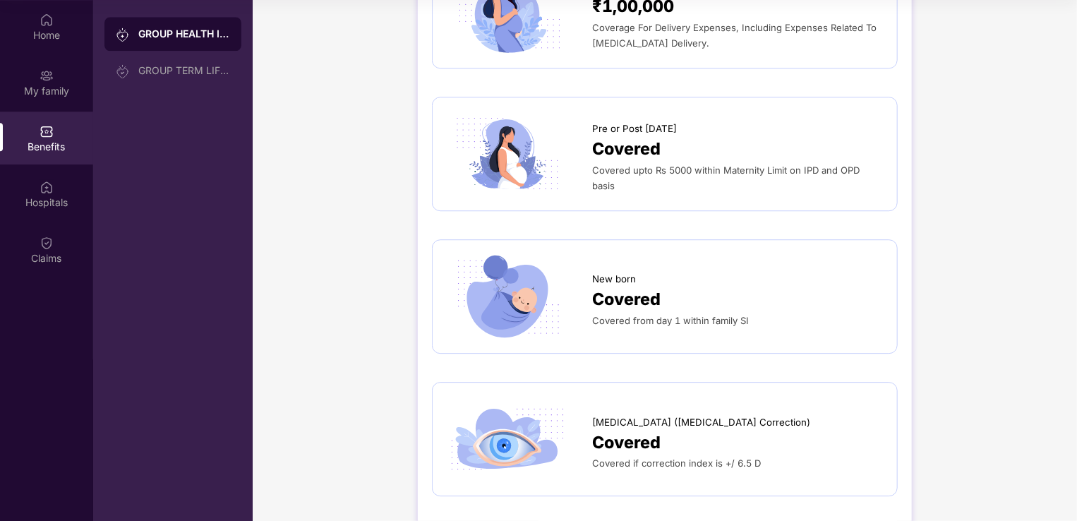
drag, startPoint x: 624, startPoint y: 182, endPoint x: 644, endPoint y: 184, distance: 19.2
click at [644, 184] on div "Covered upto Rs 5000 within Maternity Limit on IPD and OPD basis" at bounding box center [737, 177] width 291 height 31
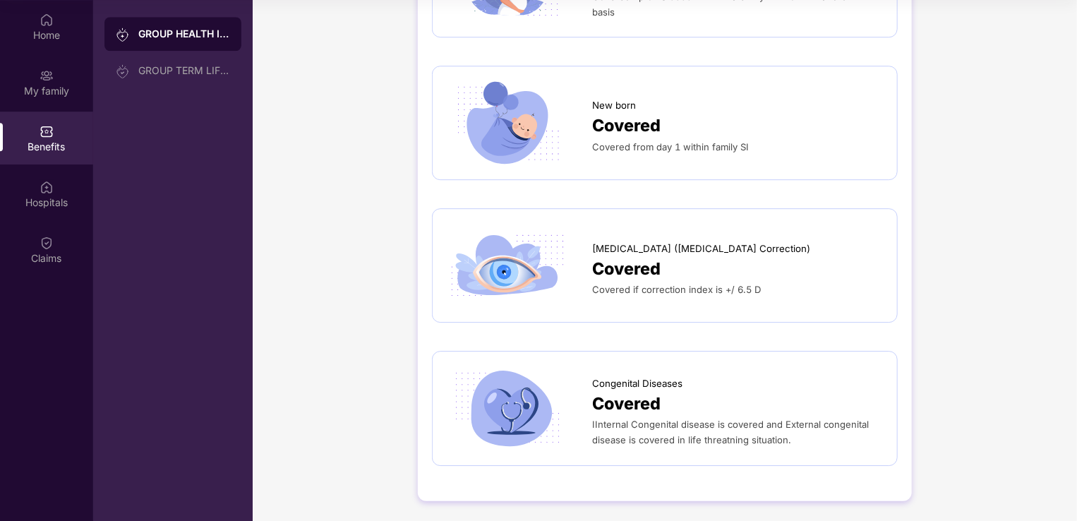
drag, startPoint x: 994, startPoint y: 250, endPoint x: 795, endPoint y: 398, distance: 247.1
click at [795, 398] on div "Covered" at bounding box center [737, 404] width 291 height 26
click at [629, 423] on span "IInternal Congenital disease is covered and External congenital disease is cove…" at bounding box center [730, 431] width 277 height 27
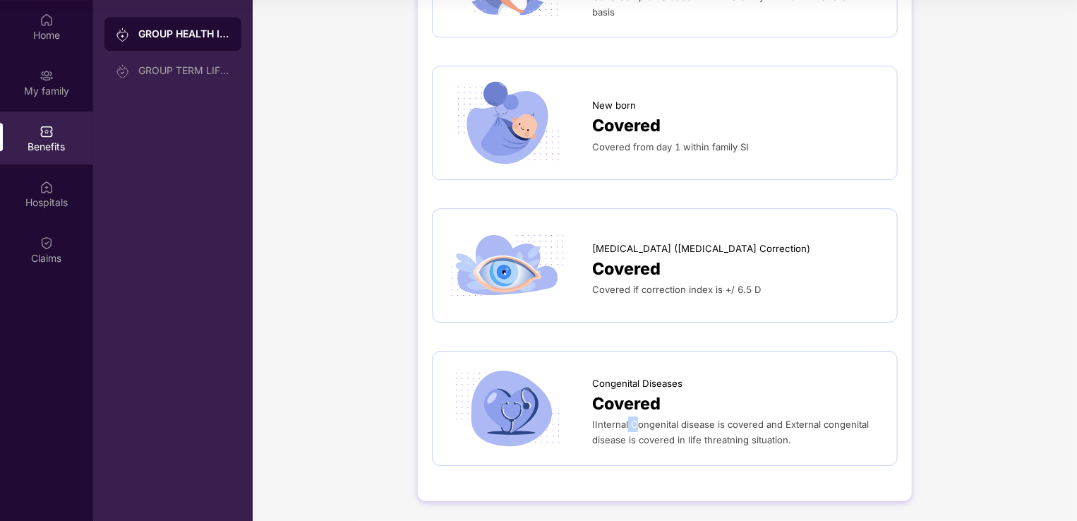
click at [629, 425] on span "IInternal Congenital disease is covered and External congenital disease is cove…" at bounding box center [730, 431] width 277 height 27
drag, startPoint x: 632, startPoint y: 426, endPoint x: 713, endPoint y: 427, distance: 81.2
click at [713, 427] on span "IInternal Congenital disease is covered and External congenital disease is cove…" at bounding box center [730, 431] width 277 height 27
copy span "Congenital disease"
click at [799, 456] on div "Congenital Diseases Covered IInternal Congenital disease is covered and Externa…" at bounding box center [665, 408] width 466 height 114
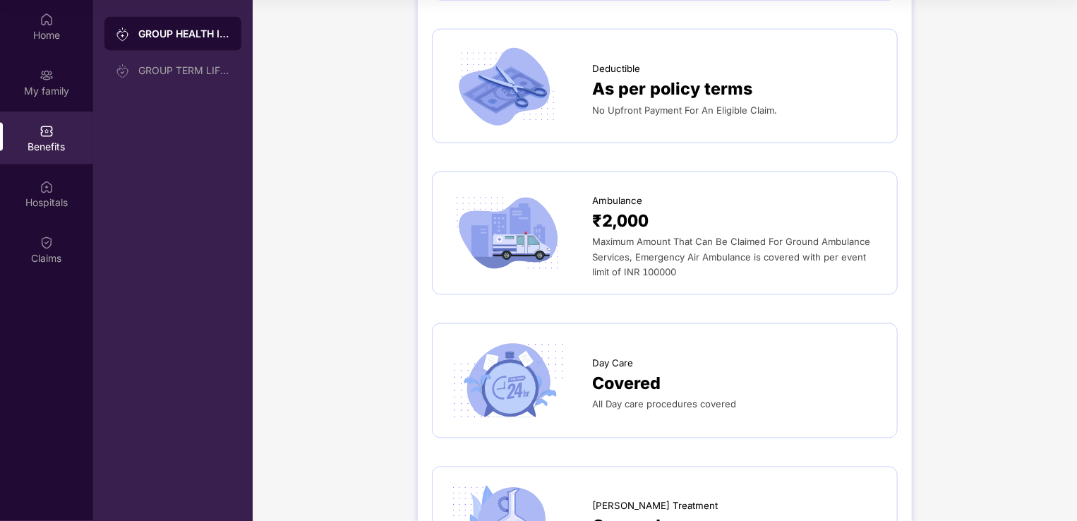
scroll to position [644, 0]
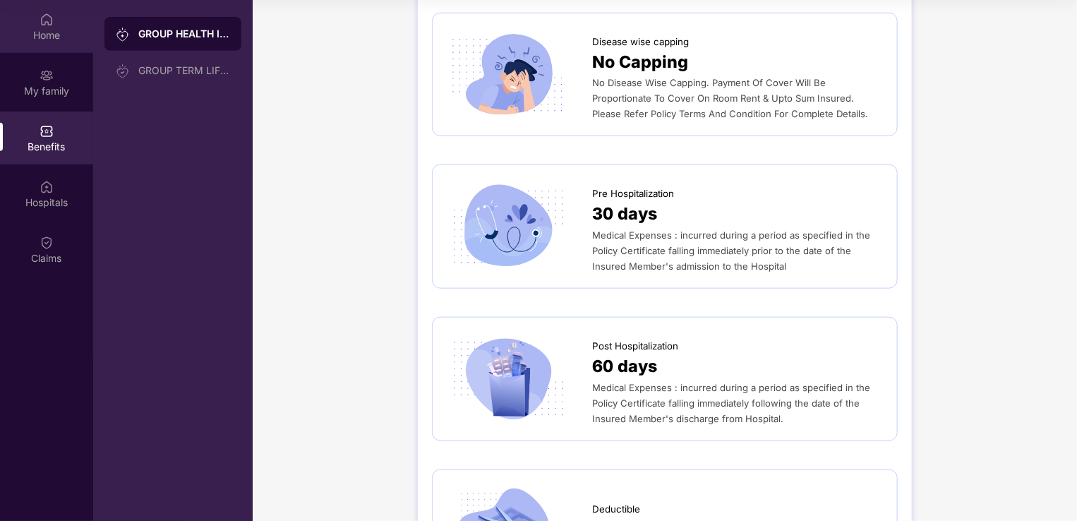
click at [44, 25] on img at bounding box center [47, 20] width 14 height 14
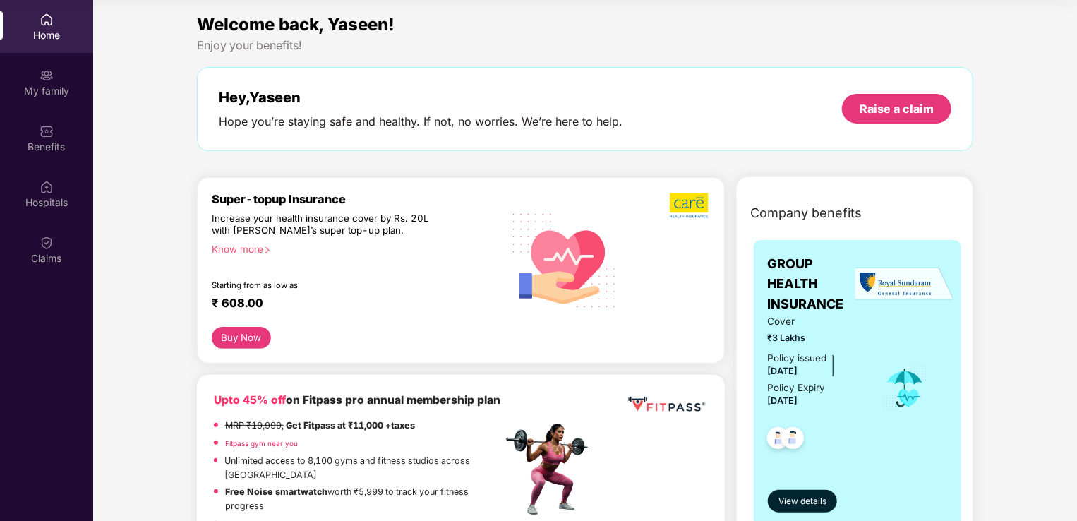
click at [261, 250] on div "Know more" at bounding box center [353, 248] width 282 height 10
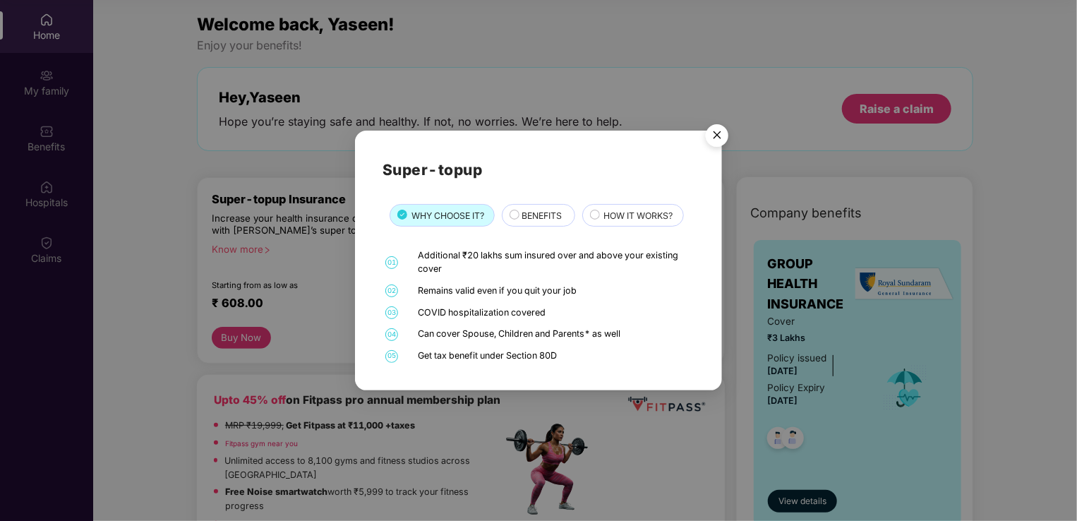
click at [533, 216] on span "BENEFITS" at bounding box center [541, 215] width 40 height 13
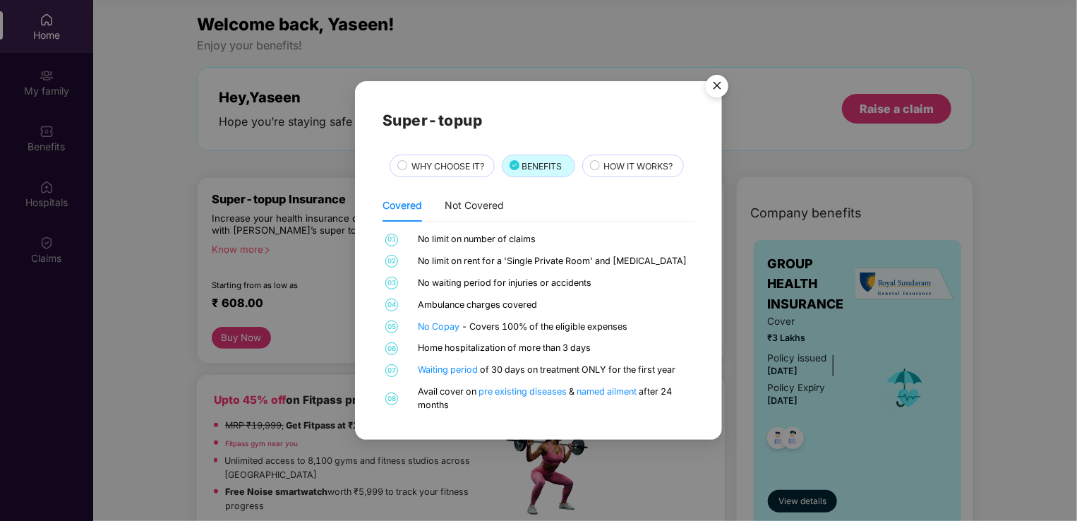
click at [634, 169] on span "HOW IT WORKS?" at bounding box center [638, 165] width 69 height 13
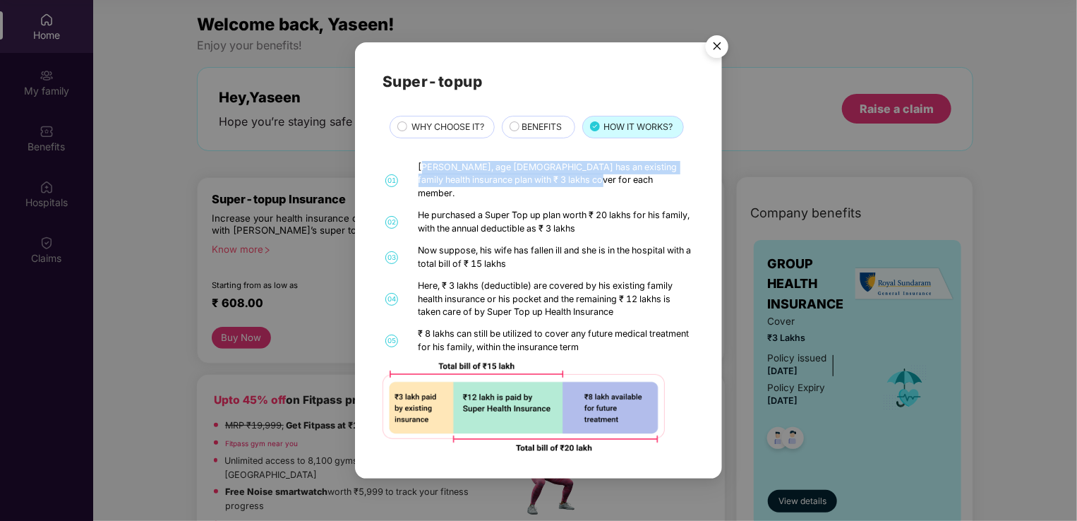
drag, startPoint x: 425, startPoint y: 173, endPoint x: 604, endPoint y: 191, distance: 179.4
click at [604, 191] on div "[PERSON_NAME], age [DEMOGRAPHIC_DATA] has an existing family health insurance p…" at bounding box center [554, 181] width 273 height 40
click at [563, 185] on div "[PERSON_NAME], age [DEMOGRAPHIC_DATA] has an existing family health insurance p…" at bounding box center [554, 181] width 273 height 40
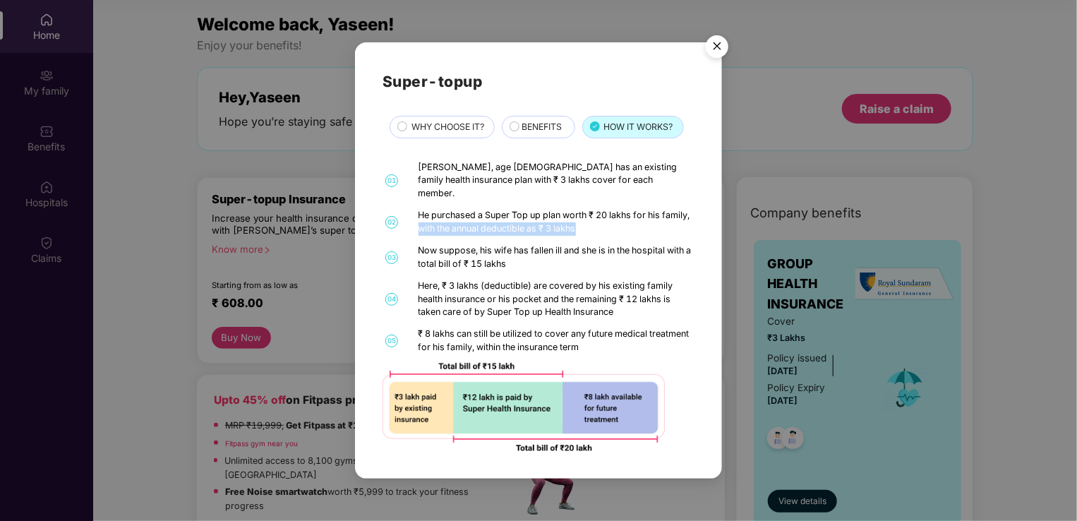
drag, startPoint x: 449, startPoint y: 222, endPoint x: 612, endPoint y: 219, distance: 163.7
click at [612, 219] on div "He purchased a Super Top up plan worth ₹ 20 lakhs for his family, with the annu…" at bounding box center [554, 222] width 273 height 27
drag, startPoint x: 612, startPoint y: 219, endPoint x: 486, endPoint y: 244, distance: 128.8
click at [486, 244] on div "Now suppose, his wife has fallen ill and she is in the hospital with a total bi…" at bounding box center [554, 257] width 273 height 27
click at [721, 55] on img "Close" at bounding box center [717, 49] width 40 height 40
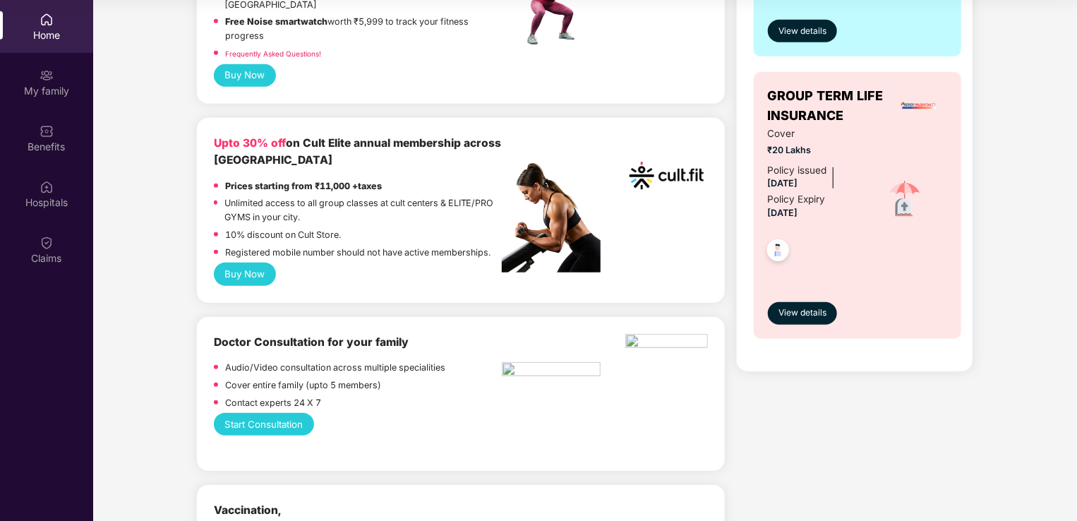
scroll to position [706, 0]
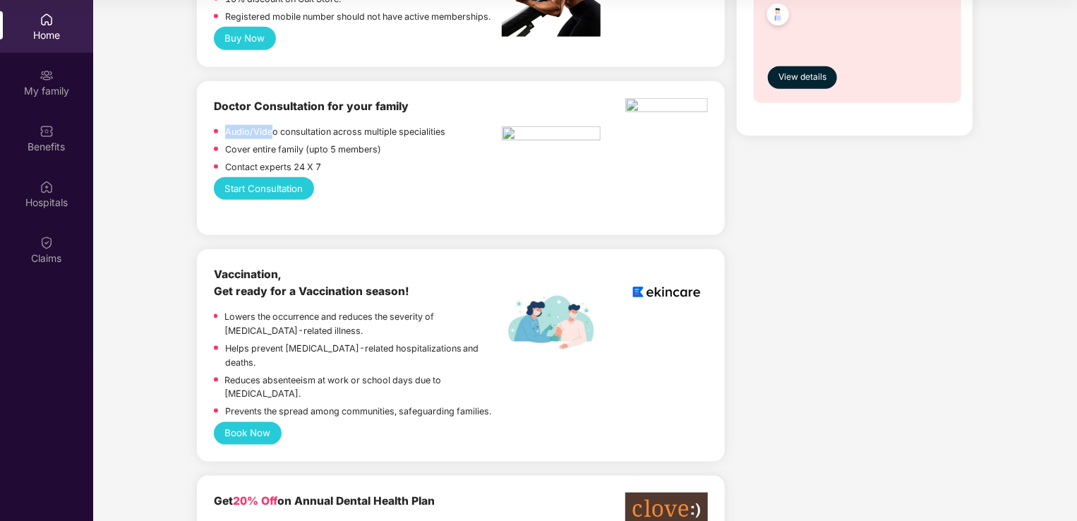
drag, startPoint x: 272, startPoint y: 132, endPoint x: 452, endPoint y: 119, distance: 180.4
click at [452, 119] on div "Doctor Consultation for your family Audio/Video consultation across multiple sp…" at bounding box center [358, 138] width 288 height 80
drag, startPoint x: 452, startPoint y: 119, endPoint x: 411, endPoint y: 168, distance: 63.6
click at [411, 168] on div "Contact experts 24 X 7" at bounding box center [358, 169] width 288 height 18
drag, startPoint x: 256, startPoint y: 330, endPoint x: 289, endPoint y: 339, distance: 33.5
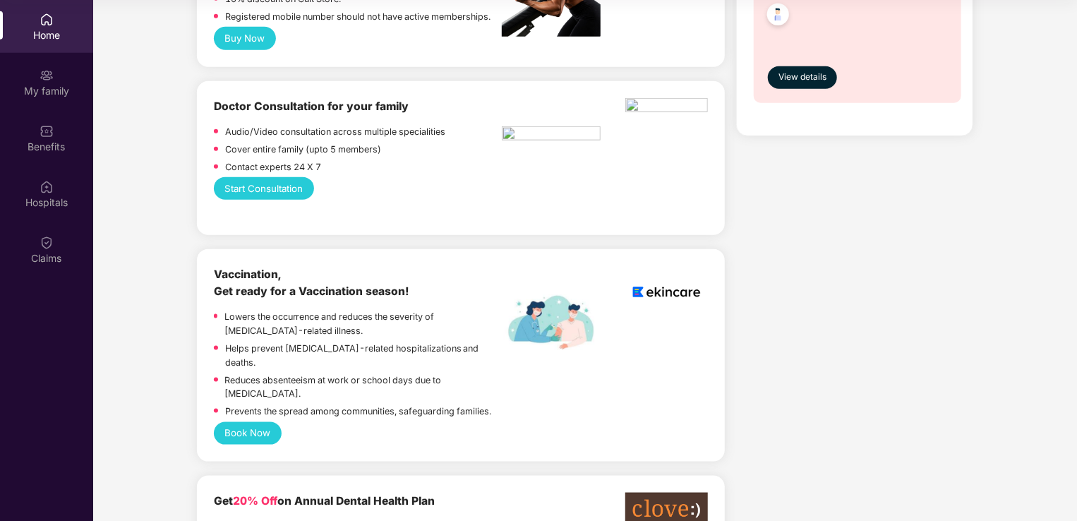
click at [289, 338] on p "Lowers the occurrence and reduces the severity of [MEDICAL_DATA]-related illnes…" at bounding box center [362, 324] width 277 height 28
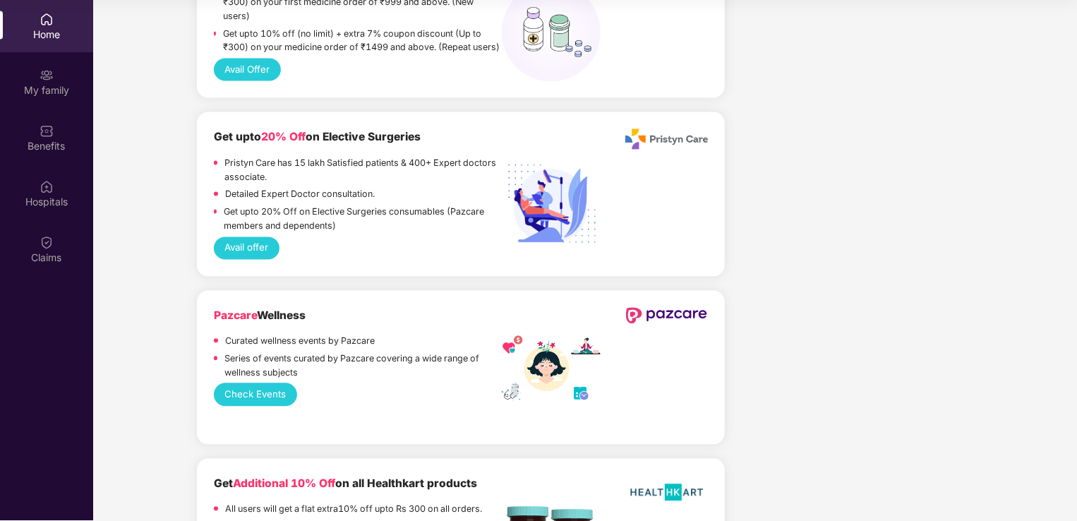
scroll to position [1646, 0]
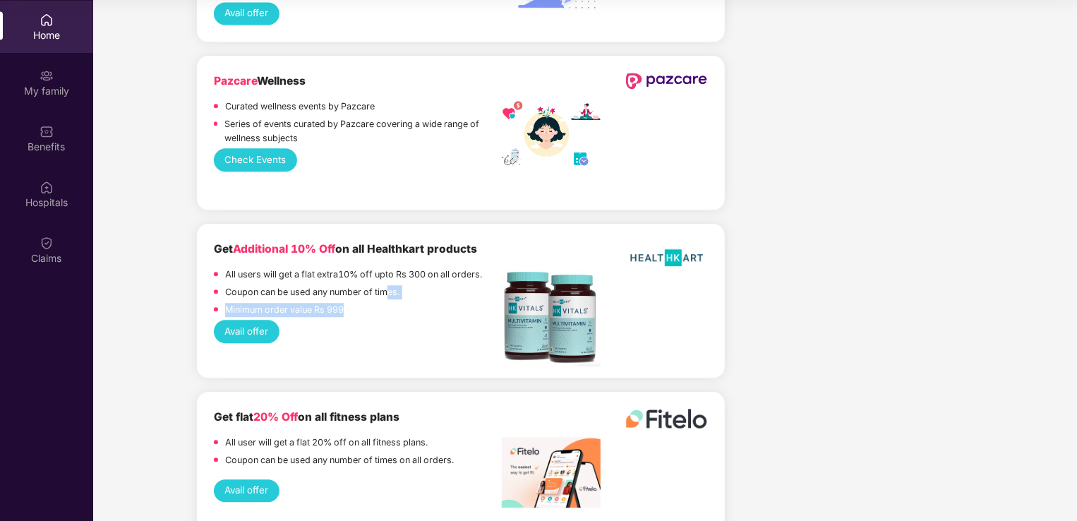
drag, startPoint x: 361, startPoint y: 298, endPoint x: 389, endPoint y: 285, distance: 30.3
click at [389, 285] on div "All users will get a flat extra10% off upto Rs 300 on all orders. Coupon can be…" at bounding box center [358, 293] width 288 height 52
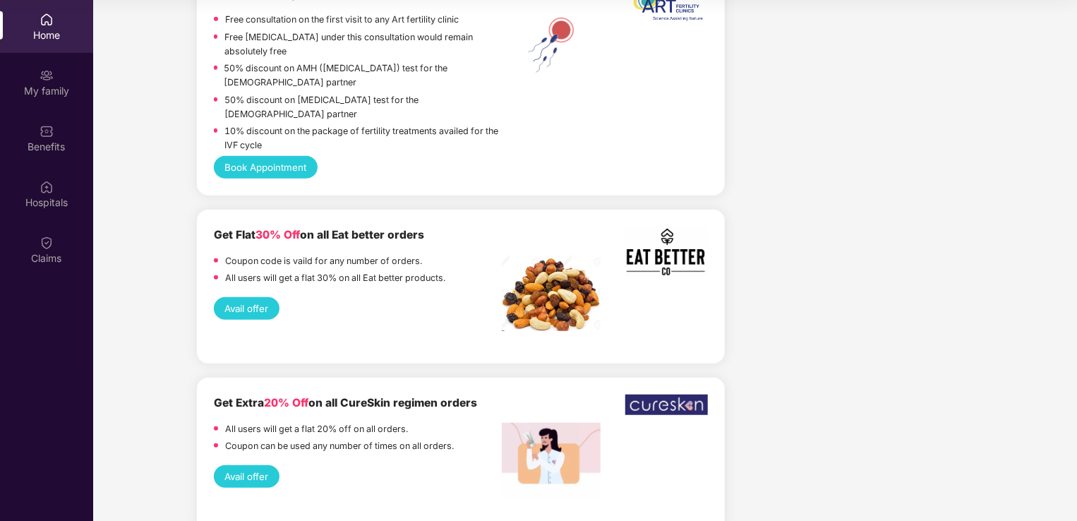
scroll to position [3048, 0]
